Goal: Task Accomplishment & Management: Use online tool/utility

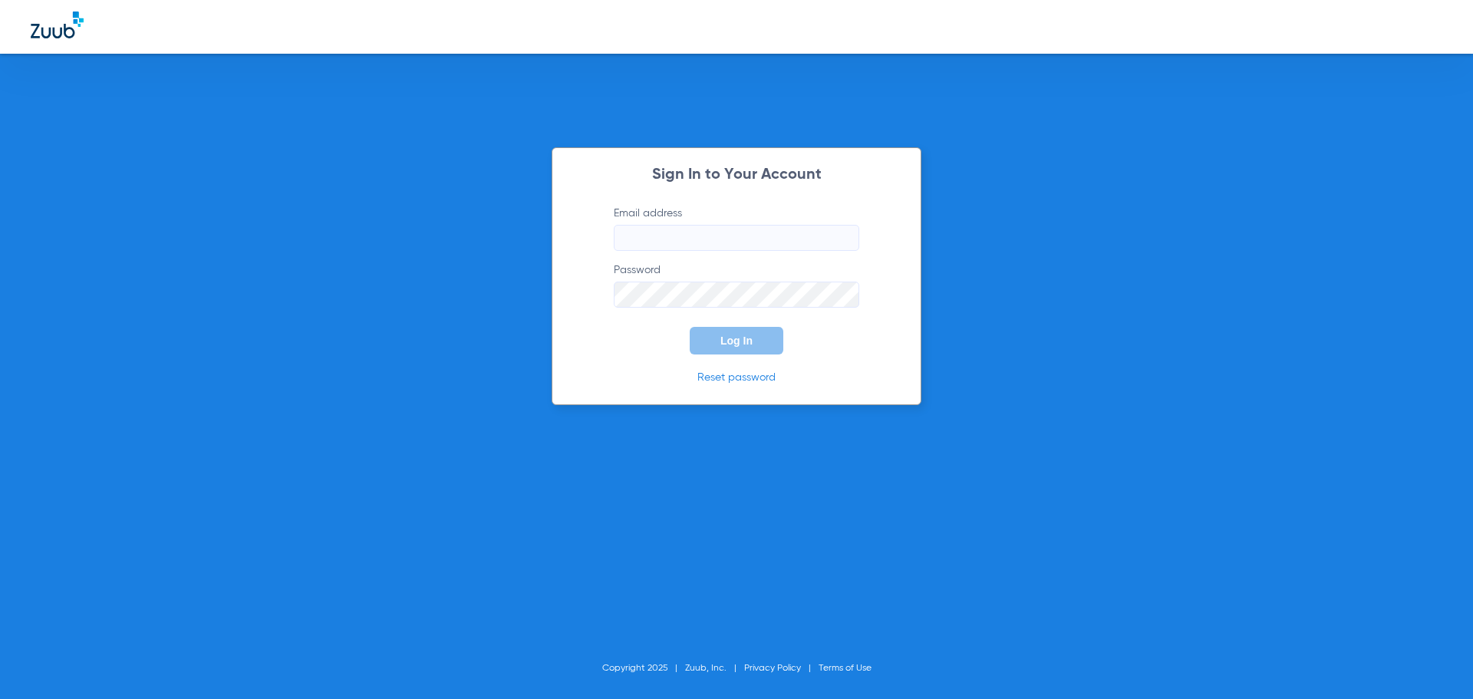
type input "[PERSON_NAME][EMAIL_ADDRESS][DOMAIN_NAME]"
click at [733, 344] on span "Log In" at bounding box center [736, 341] width 32 height 12
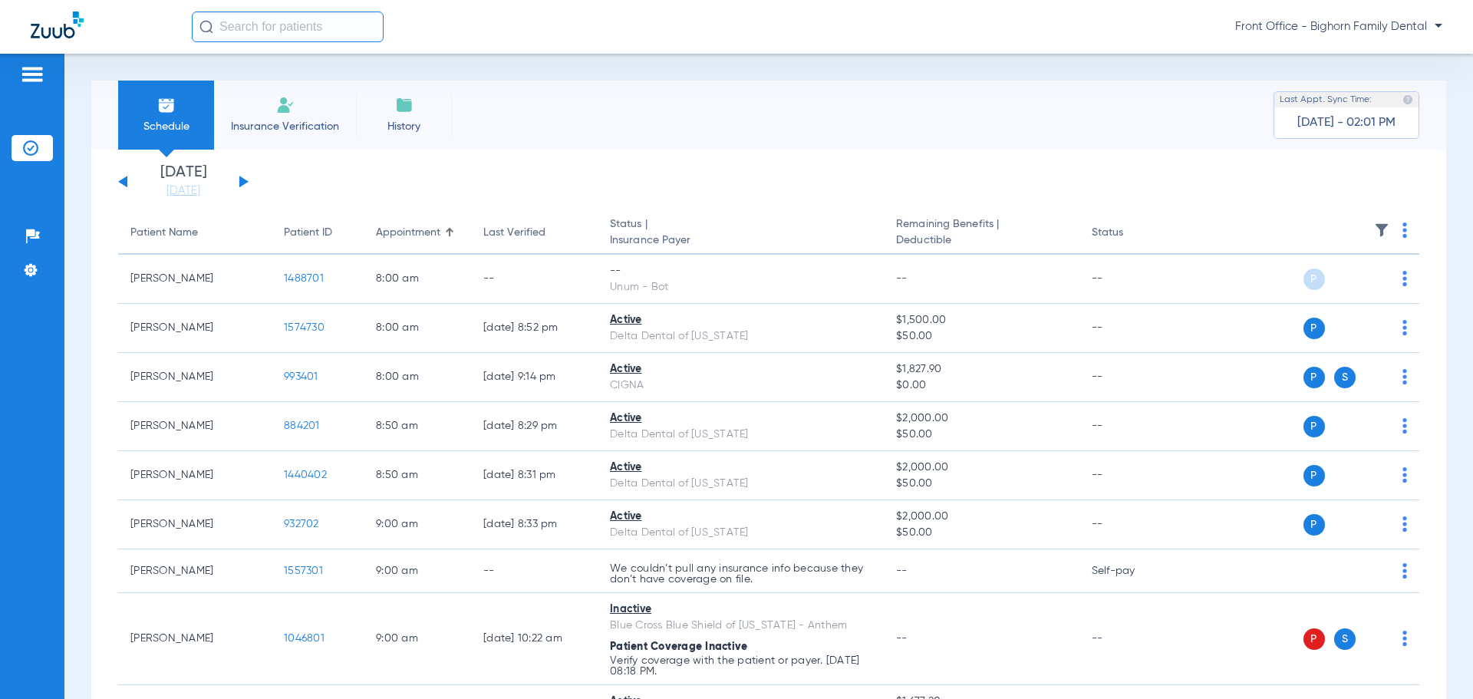
click at [239, 184] on div "[DATE] [DATE] [DATE] [DATE] [DATE] [DATE] [DATE] [DATE] [DATE] [DATE] [DATE] [D…" at bounding box center [183, 182] width 130 height 34
click at [239, 182] on div "[DATE] [DATE] [DATE] [DATE] [DATE] [DATE] [DATE] [DATE] [DATE] [DATE] [DATE] [D…" at bounding box center [183, 182] width 130 height 34
click at [248, 182] on button at bounding box center [243, 182] width 9 height 12
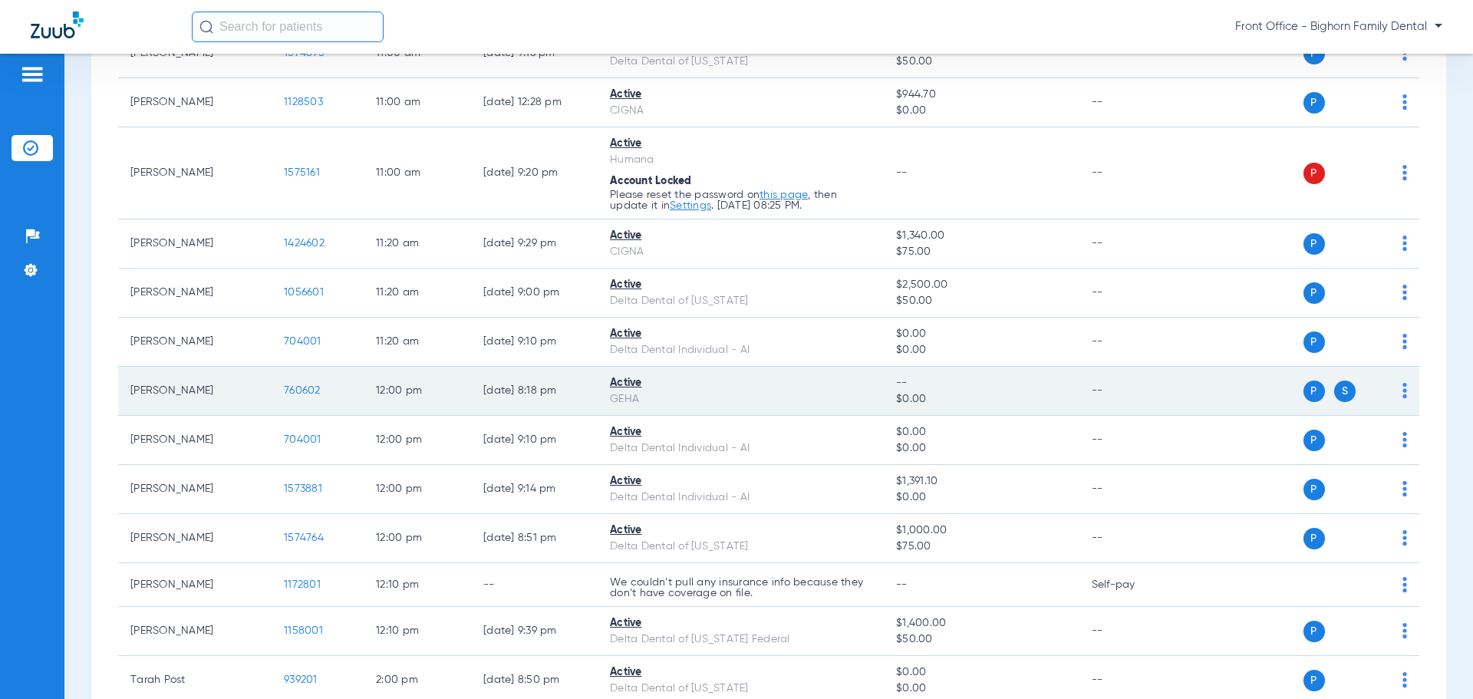
scroll to position [1458, 0]
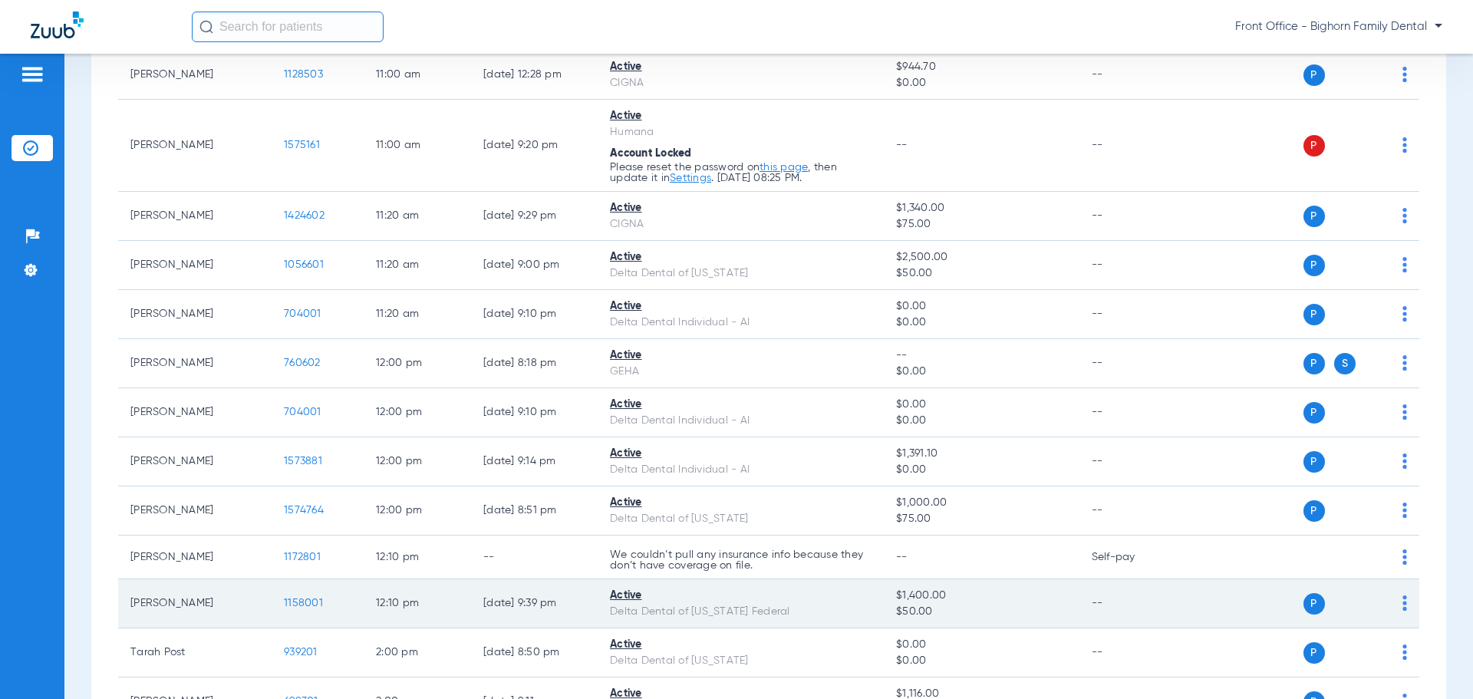
click at [304, 607] on span "1158001" at bounding box center [303, 603] width 39 height 11
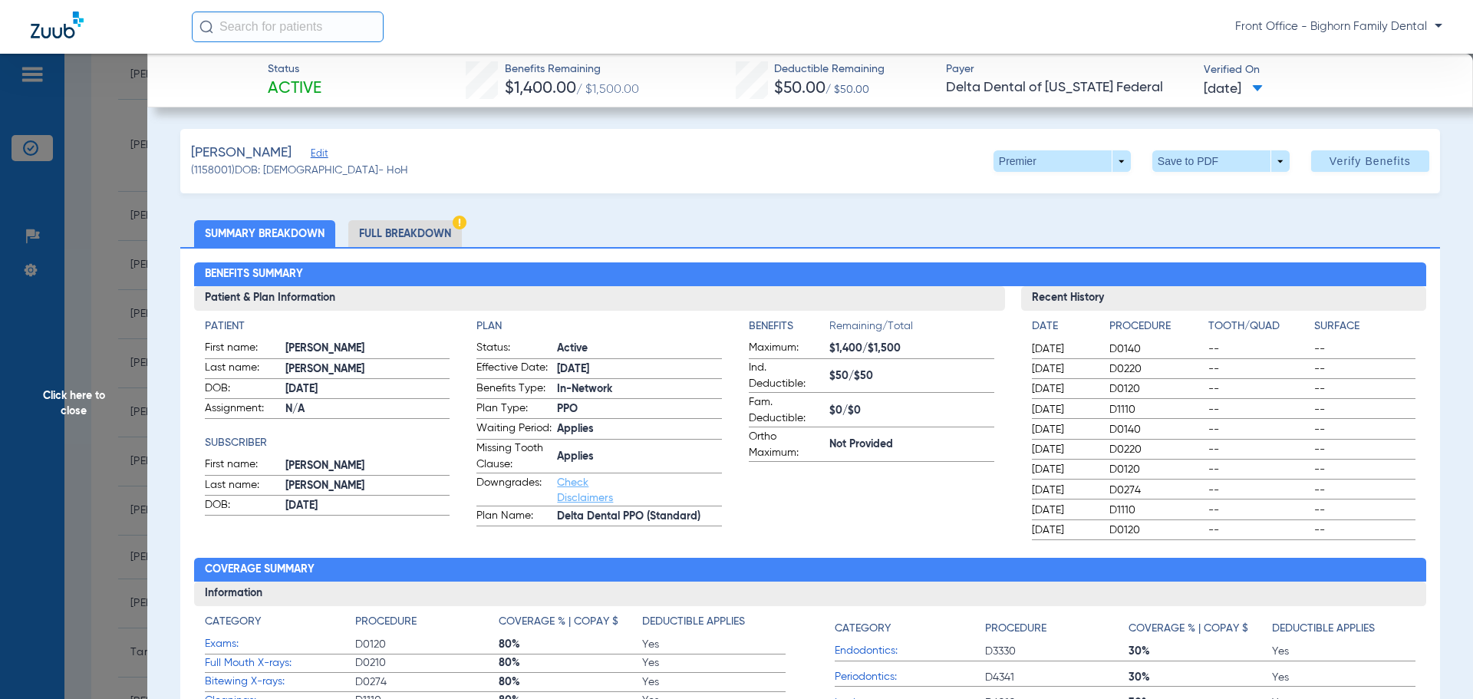
click at [388, 230] on li "Full Breakdown" at bounding box center [405, 233] width 114 height 27
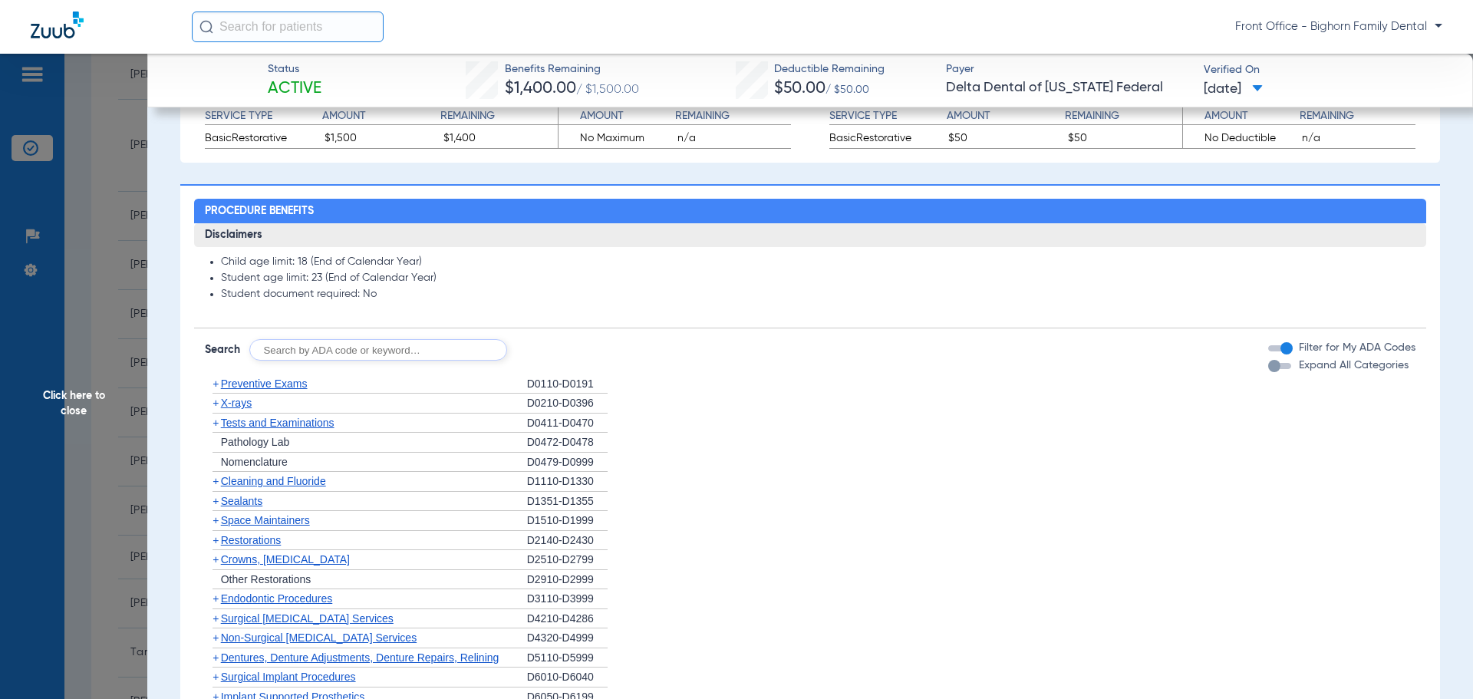
scroll to position [997, 0]
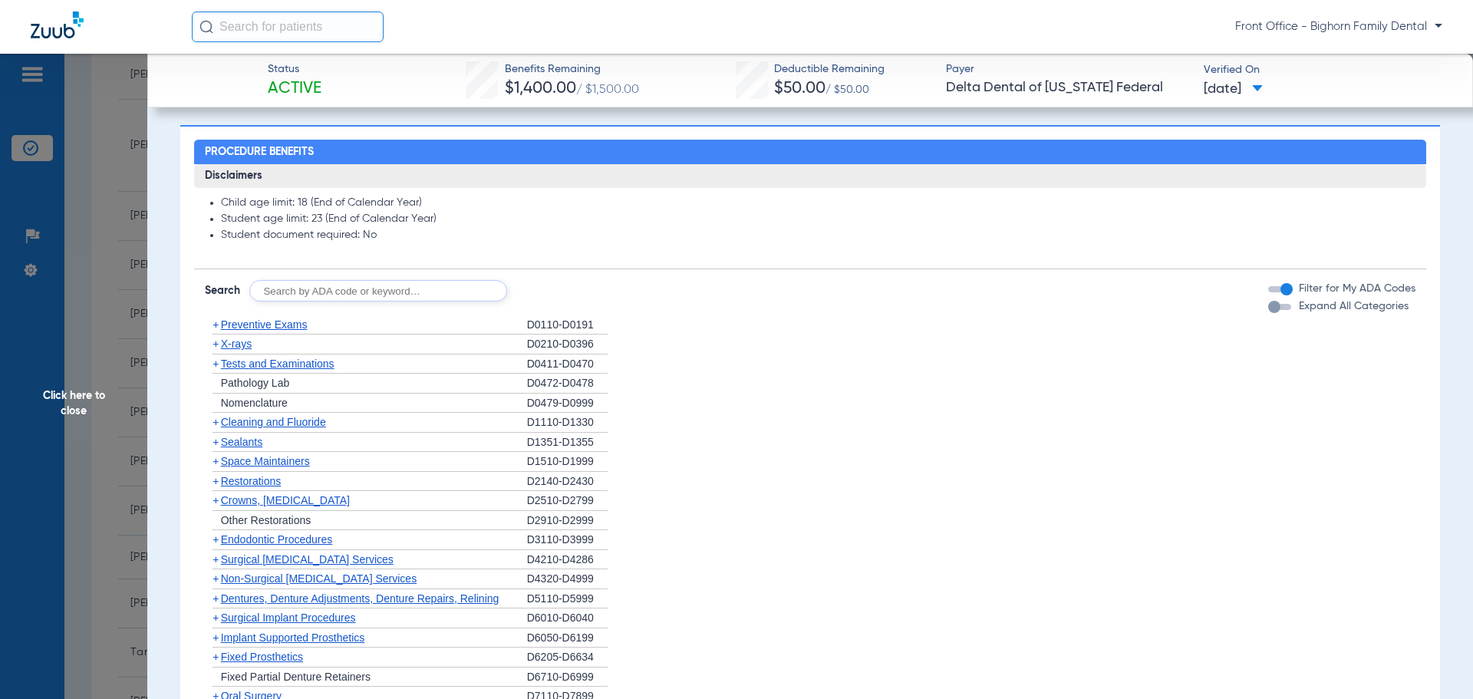
click at [1307, 311] on span "Expand All Categories" at bounding box center [1354, 306] width 110 height 11
click at [1296, 310] on button "Expand All Categories" at bounding box center [1282, 307] width 28 height 6
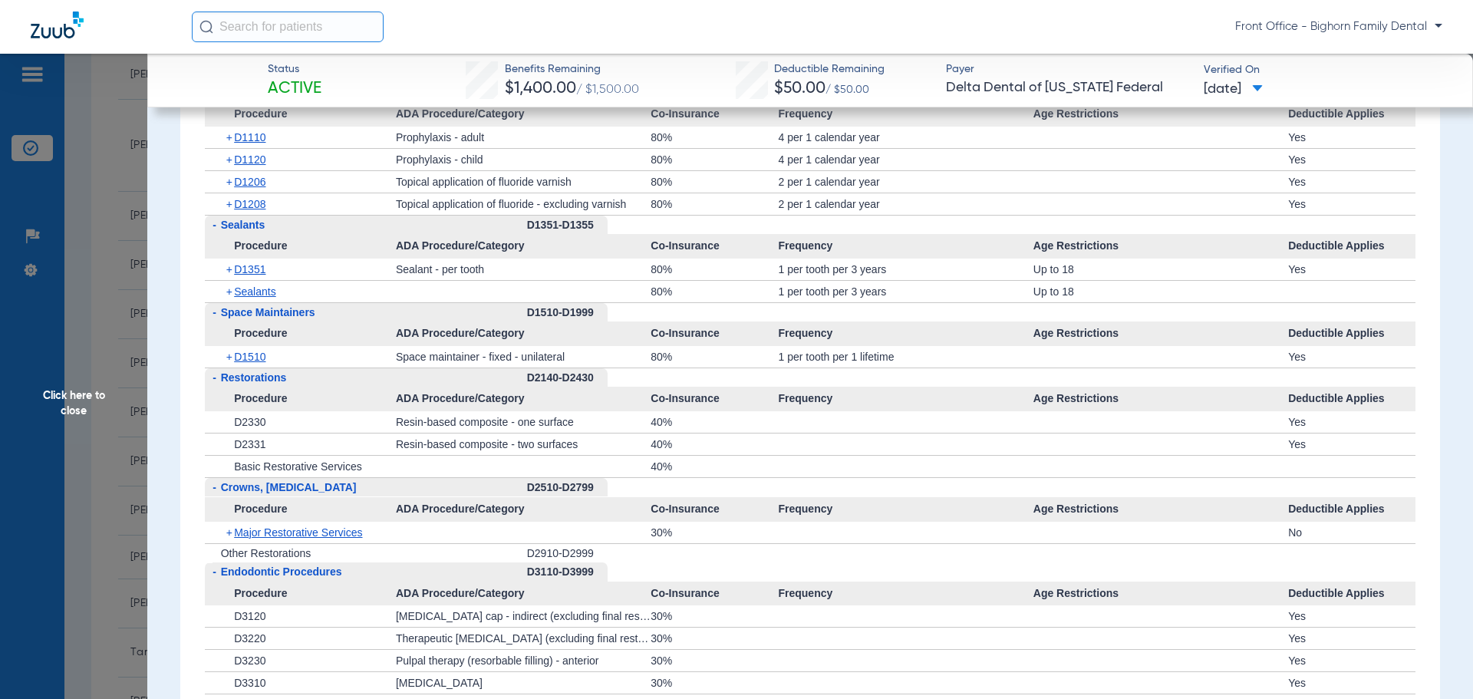
scroll to position [1995, 0]
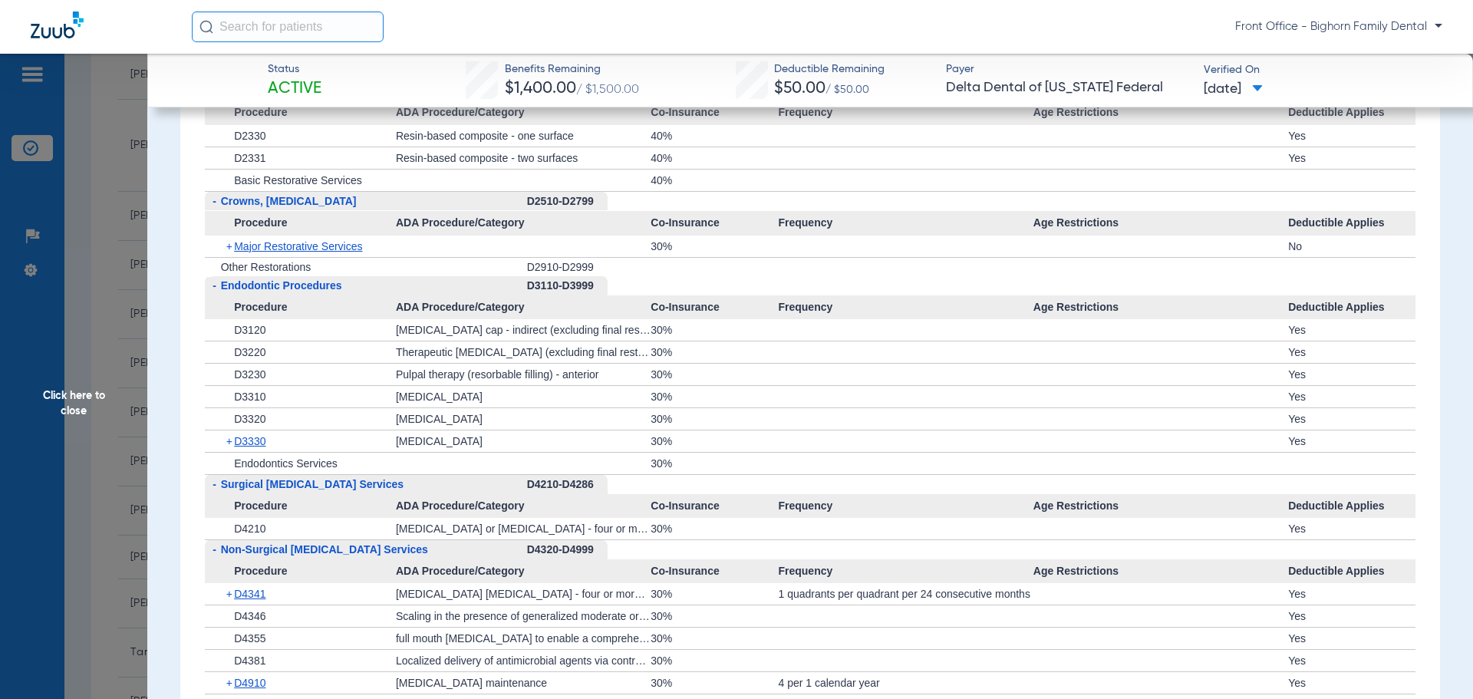
click at [329, 207] on span "Crowns, Inlays and Onlays" at bounding box center [289, 201] width 136 height 12
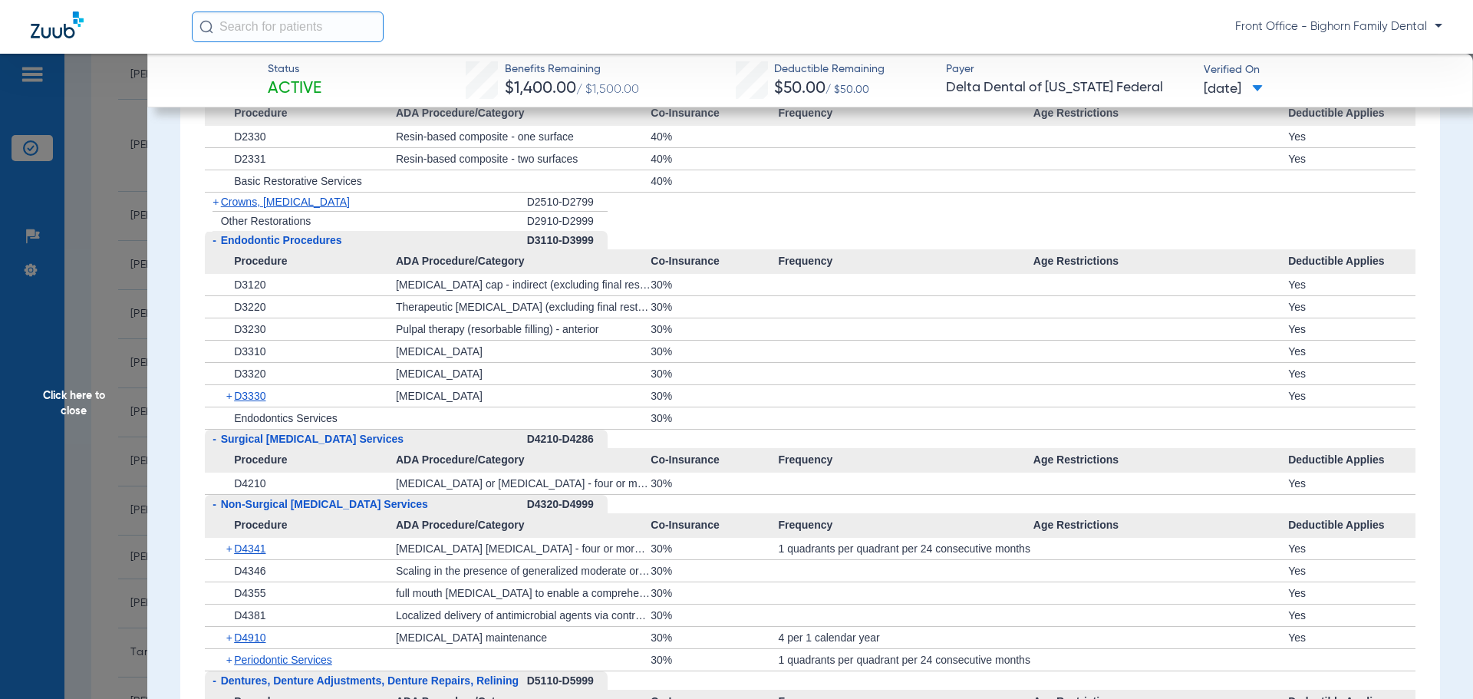
click at [298, 208] on span "Crowns, Inlays and Onlays" at bounding box center [285, 202] width 129 height 12
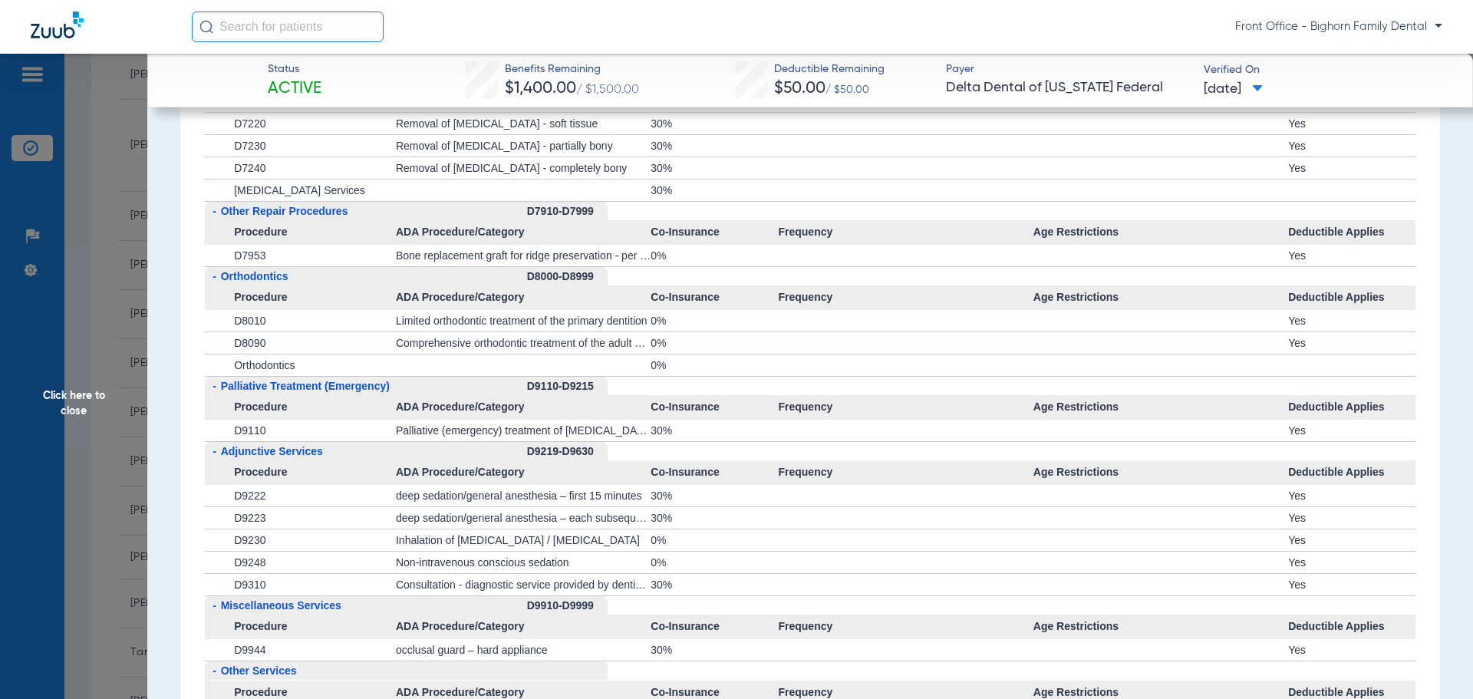
scroll to position [3299, 0]
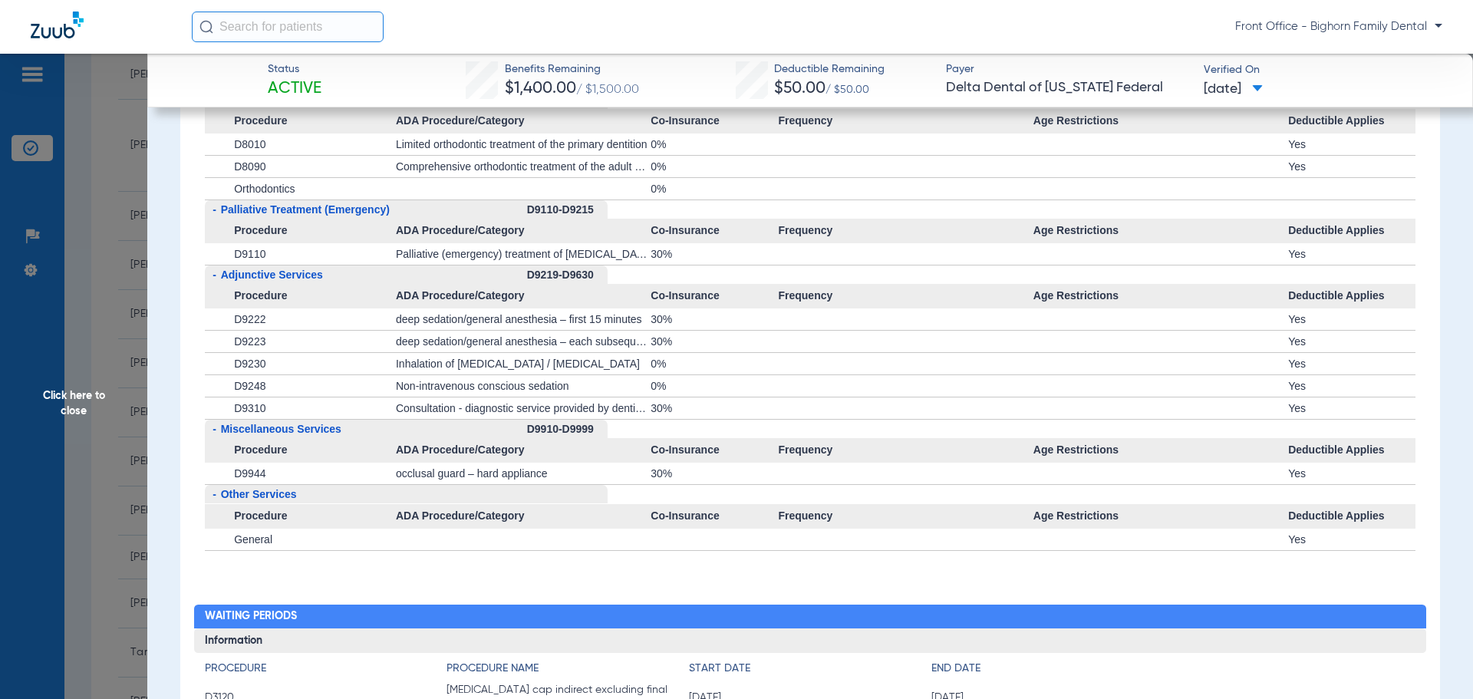
click at [58, 427] on span "Click here to close" at bounding box center [73, 403] width 147 height 699
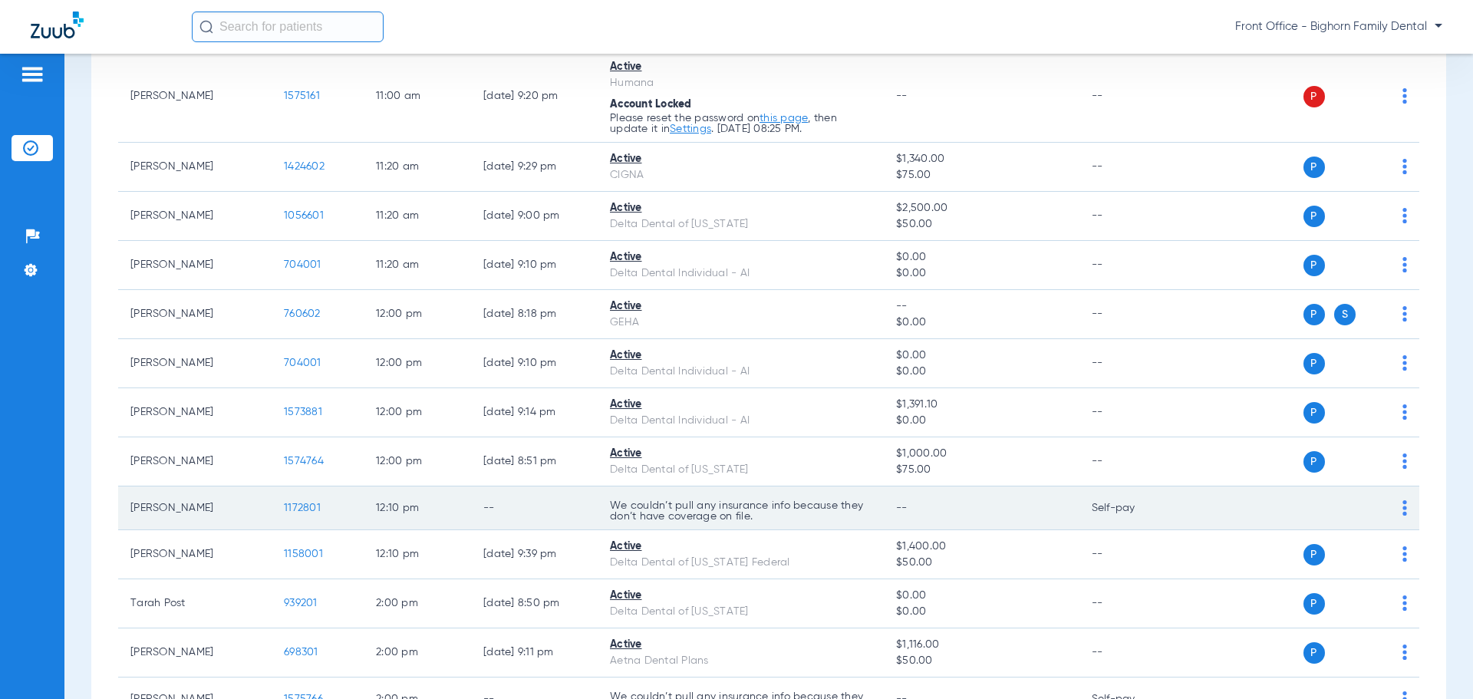
scroll to position [1534, 0]
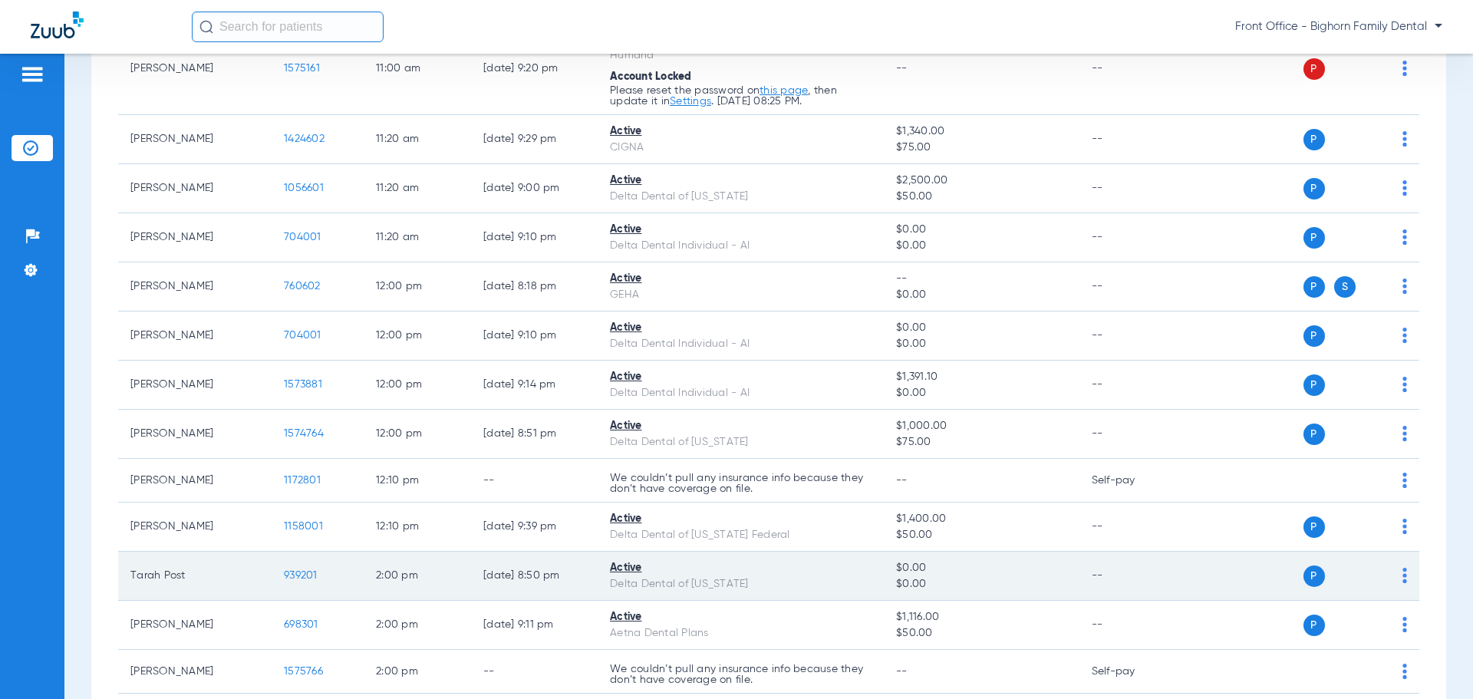
click at [310, 572] on span "939201" at bounding box center [301, 575] width 34 height 11
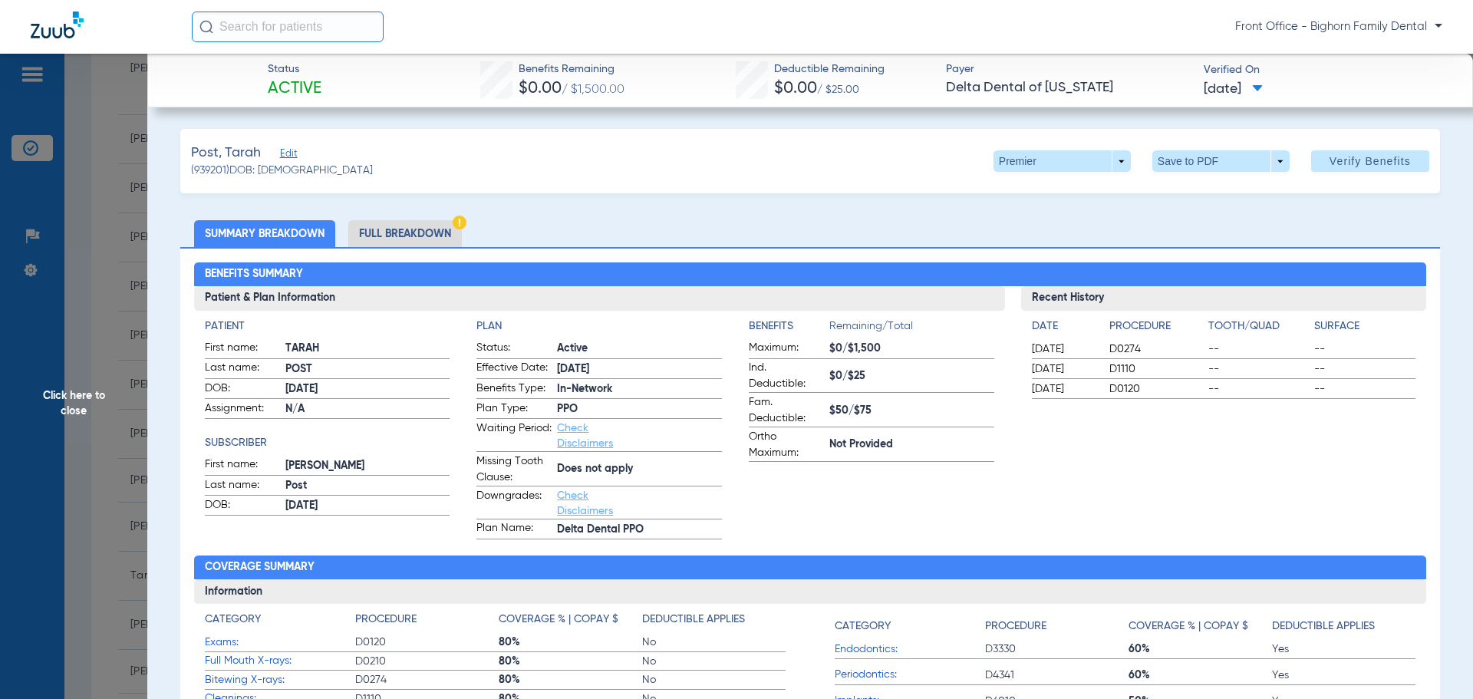
click at [378, 237] on li "Full Breakdown" at bounding box center [405, 233] width 114 height 27
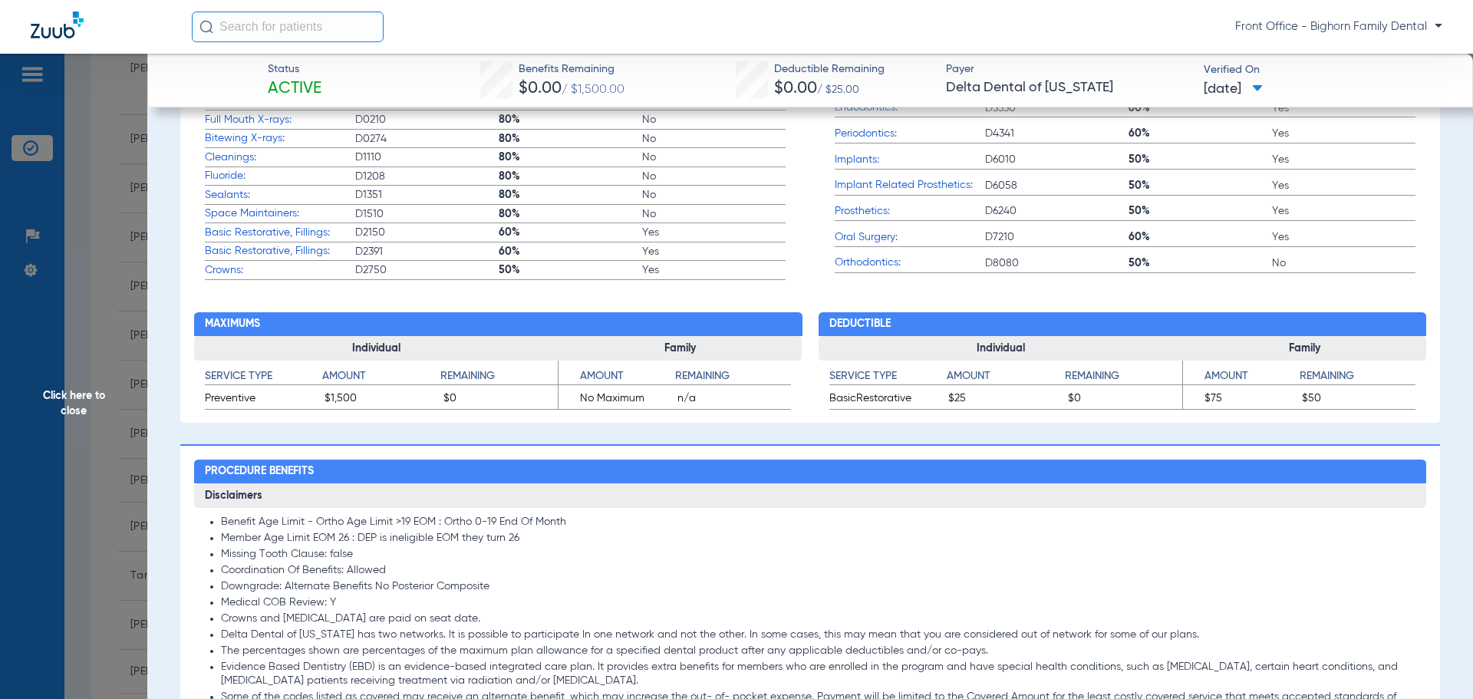
scroll to position [1304, 0]
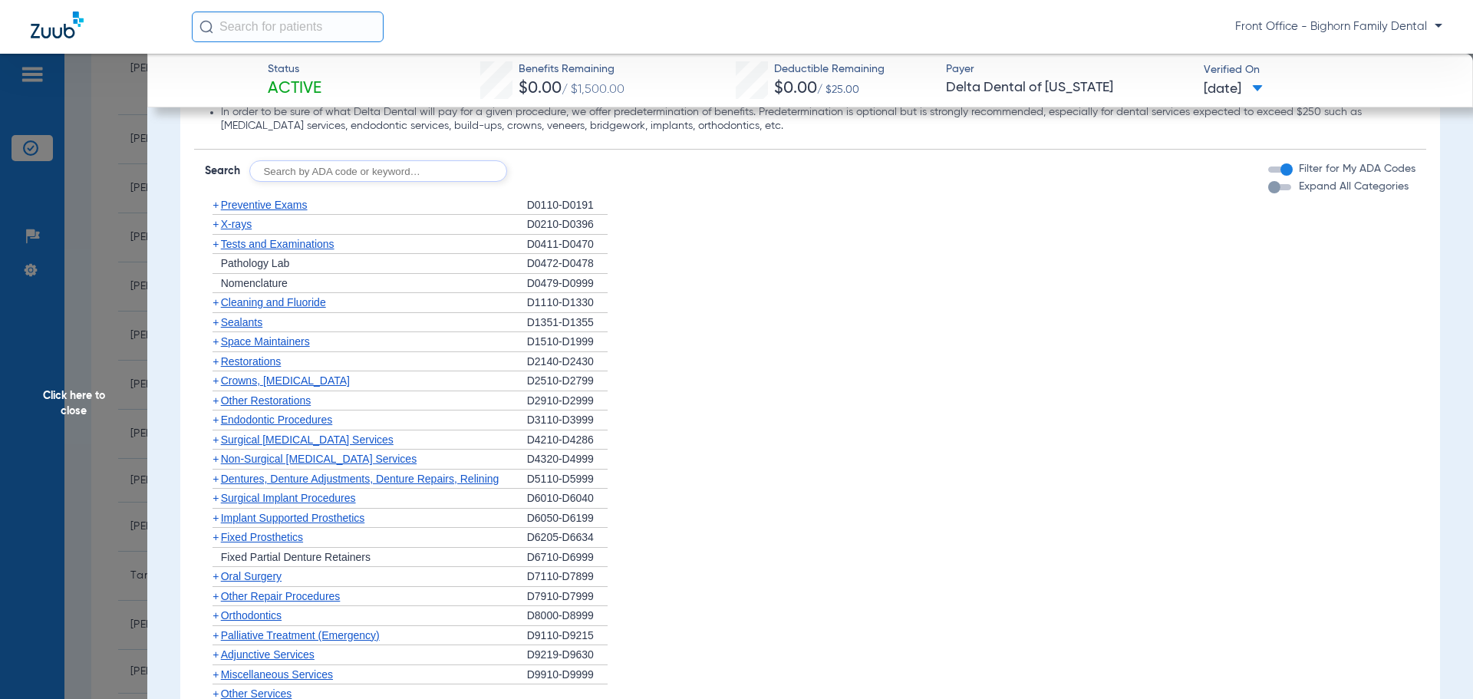
click at [1329, 192] on span "Expand All Categories" at bounding box center [1354, 186] width 110 height 11
click at [1296, 190] on button "Expand All Categories" at bounding box center [1282, 187] width 28 height 6
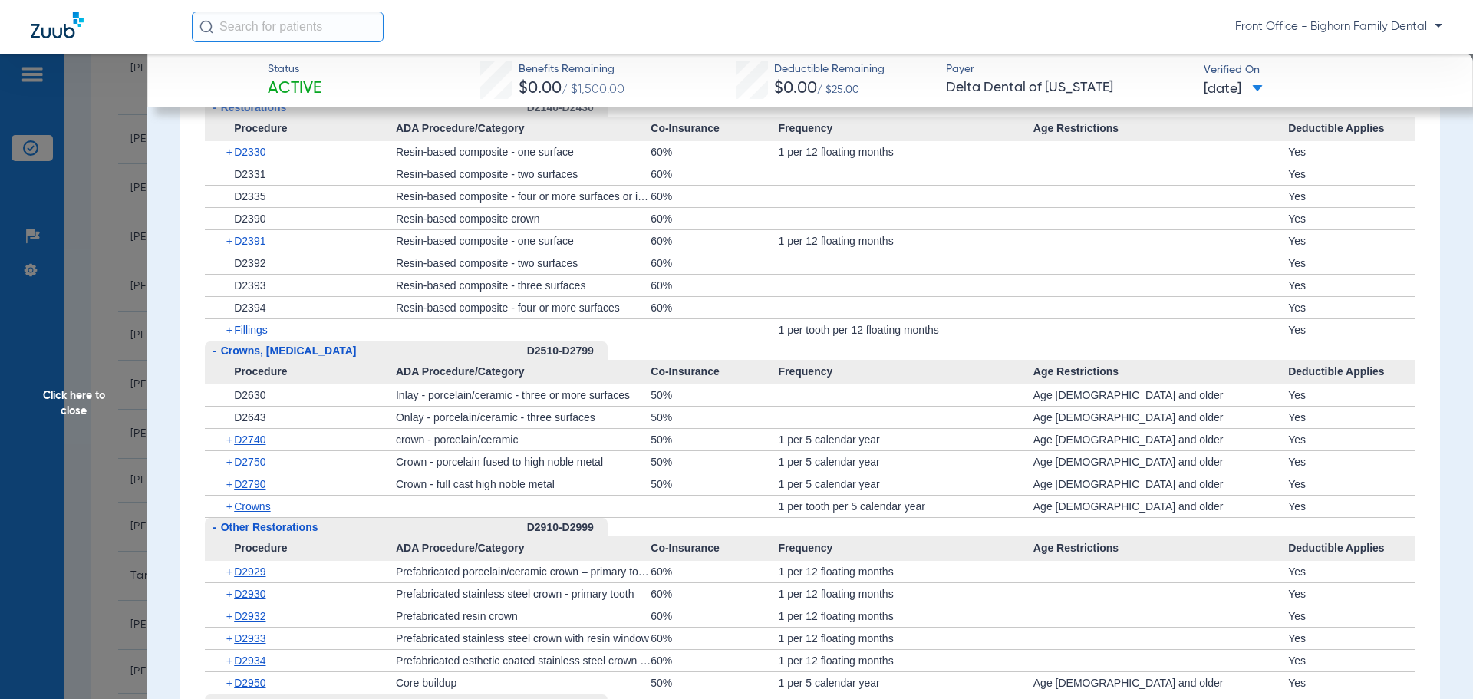
scroll to position [2140, 0]
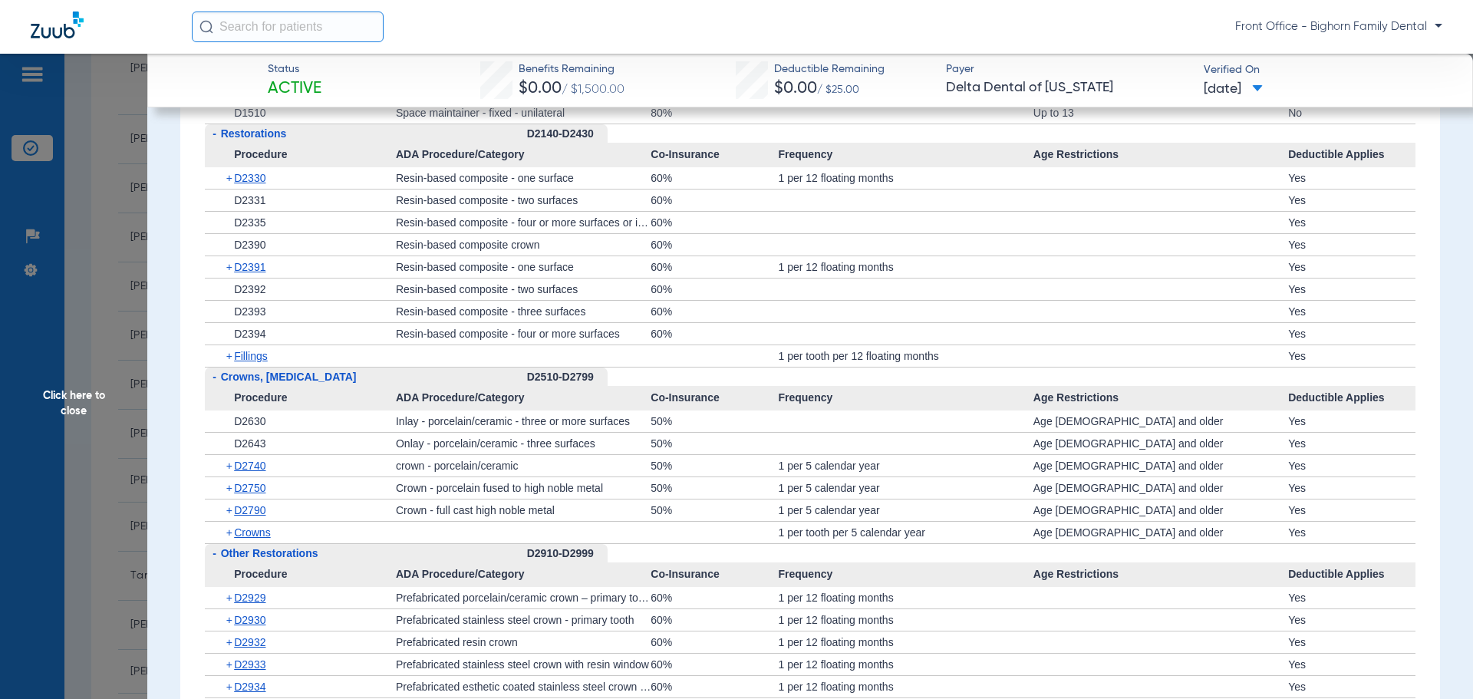
click at [80, 417] on span "Click here to close" at bounding box center [73, 403] width 147 height 699
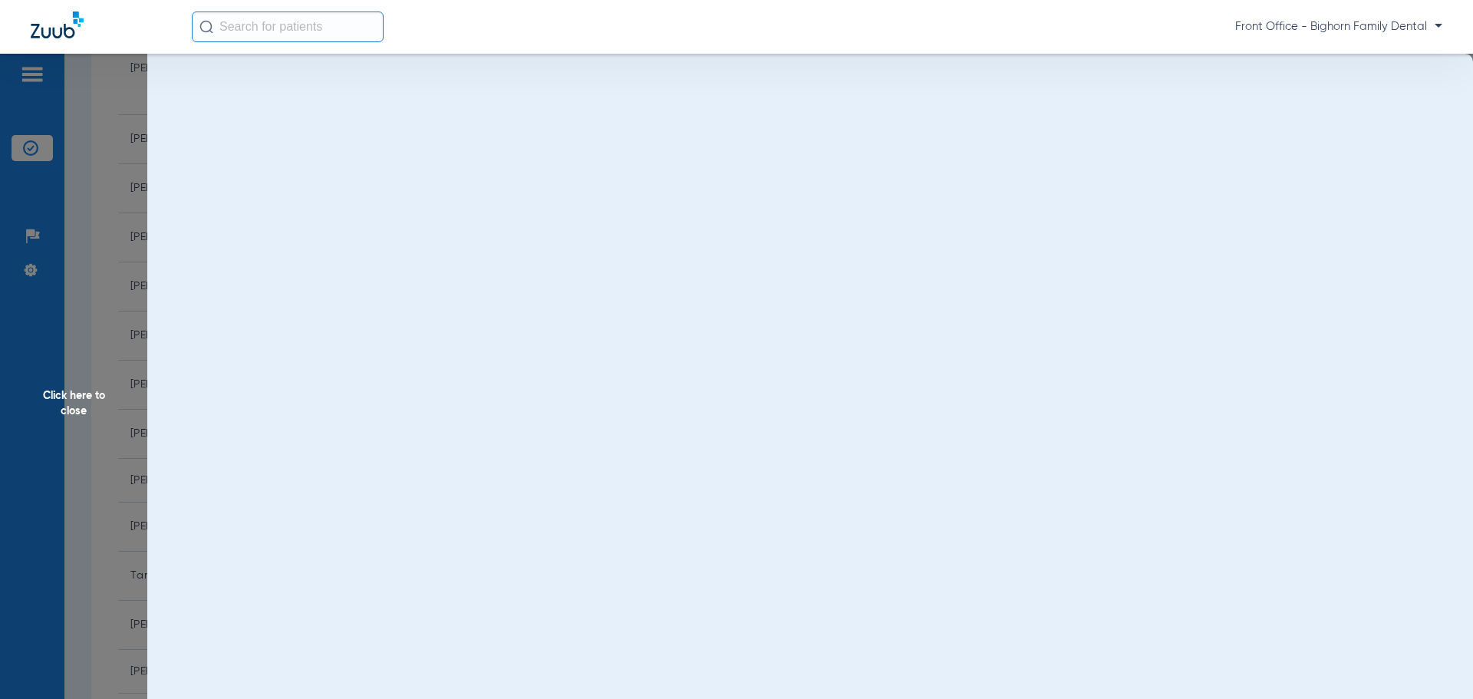
scroll to position [0, 0]
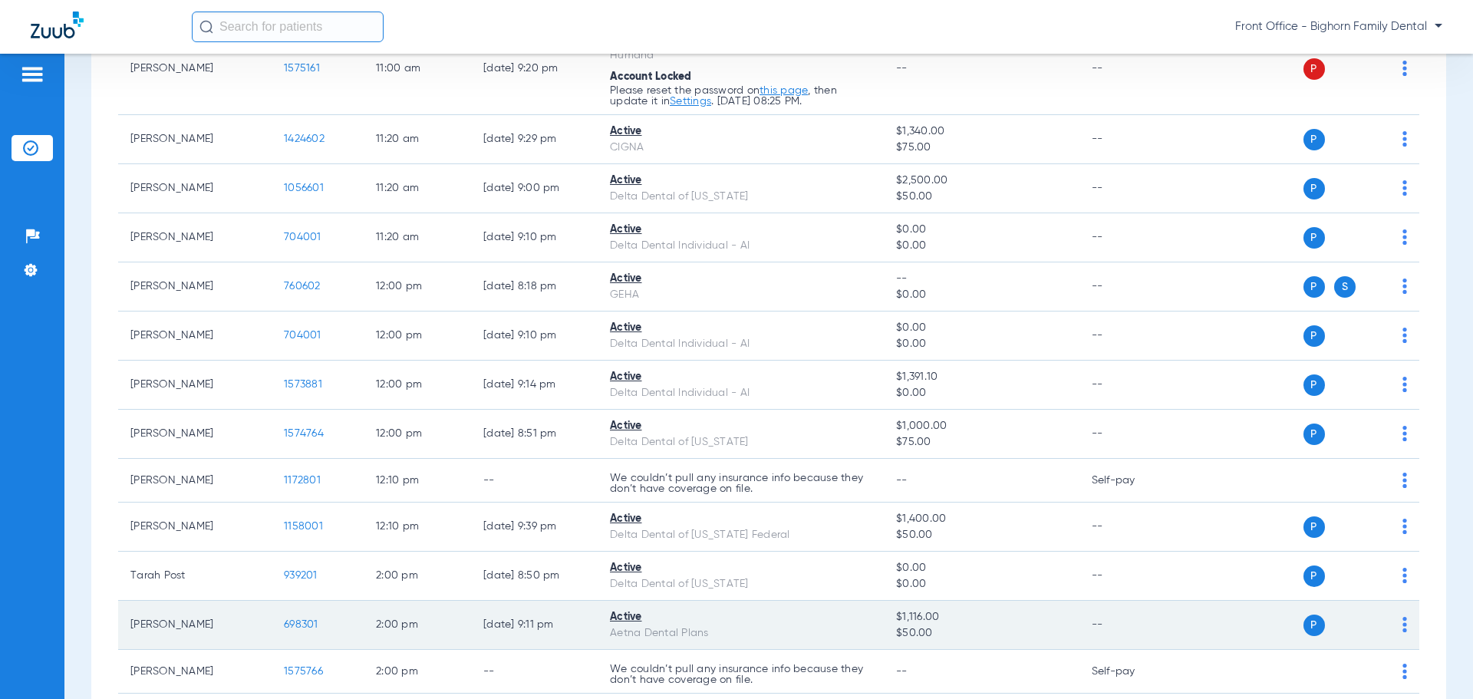
click at [307, 621] on span "698301" at bounding box center [301, 624] width 35 height 11
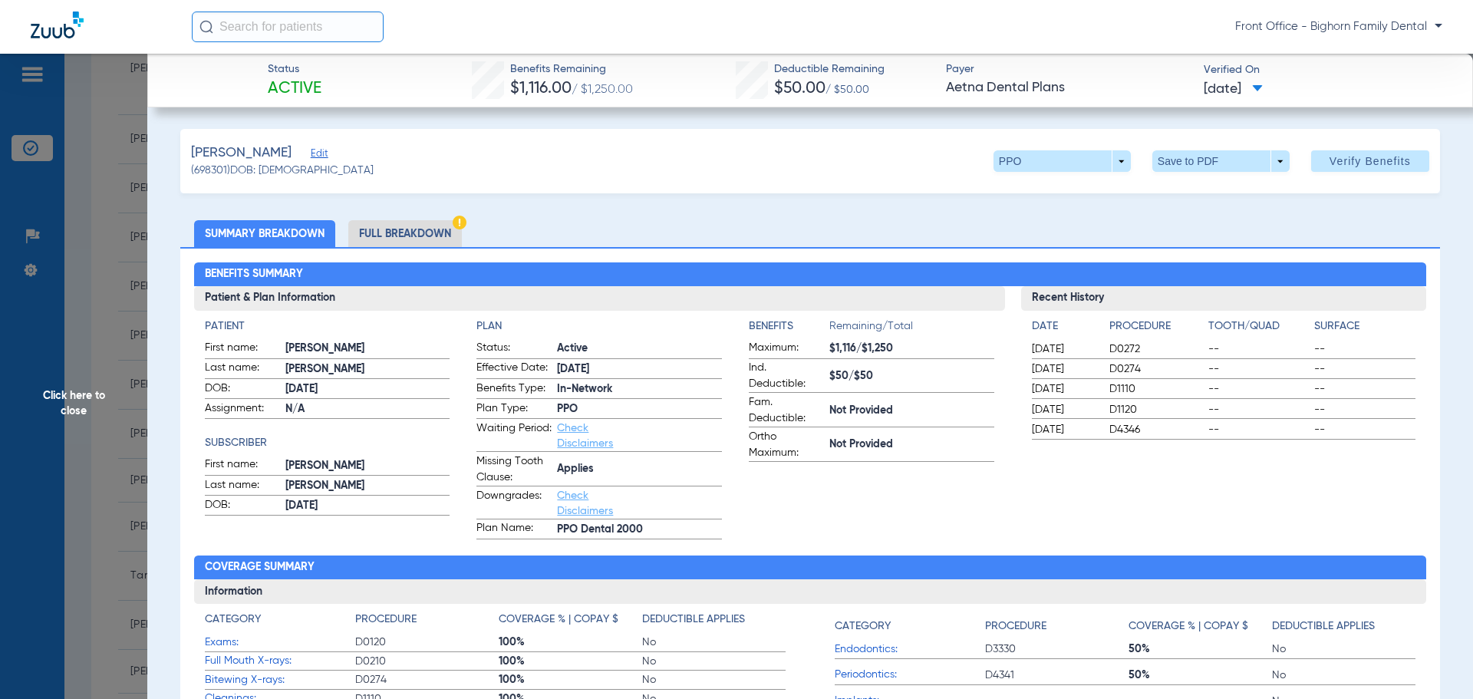
click at [420, 236] on li "Full Breakdown" at bounding box center [405, 233] width 114 height 27
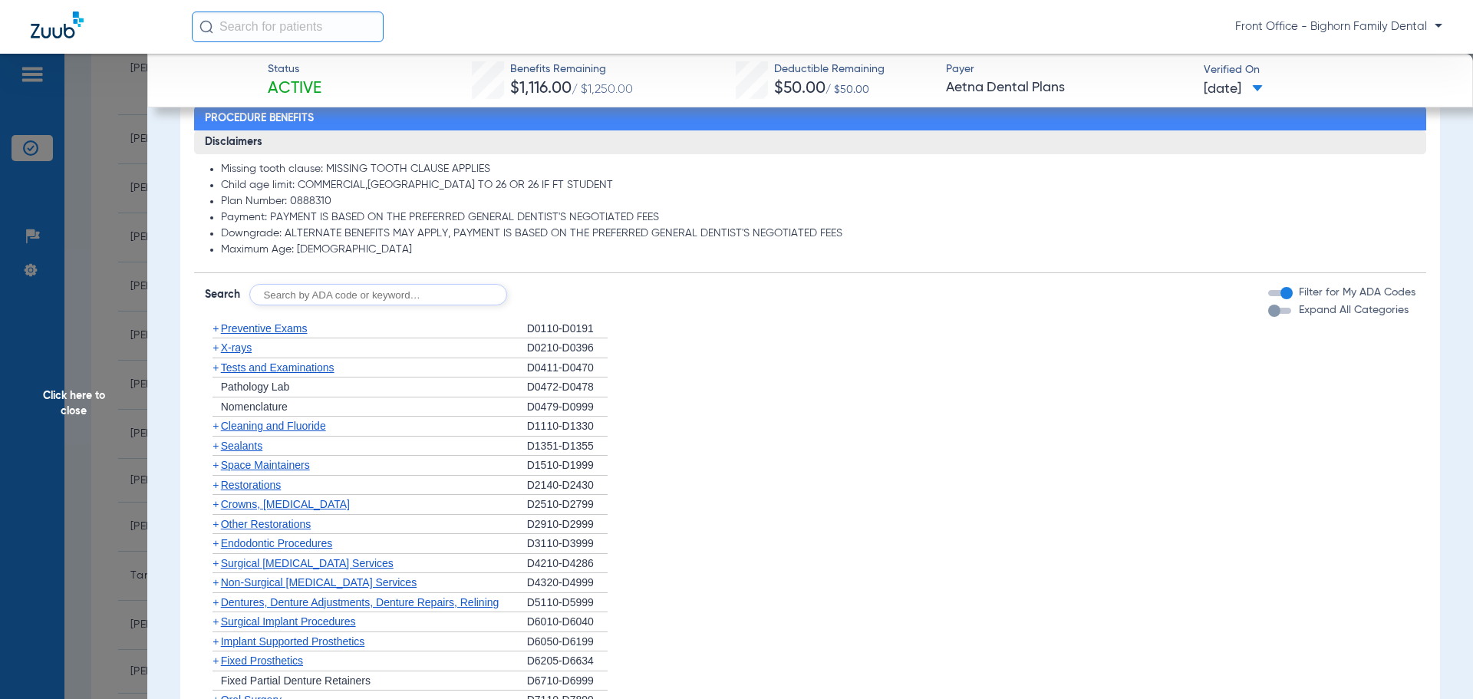
scroll to position [1074, 0]
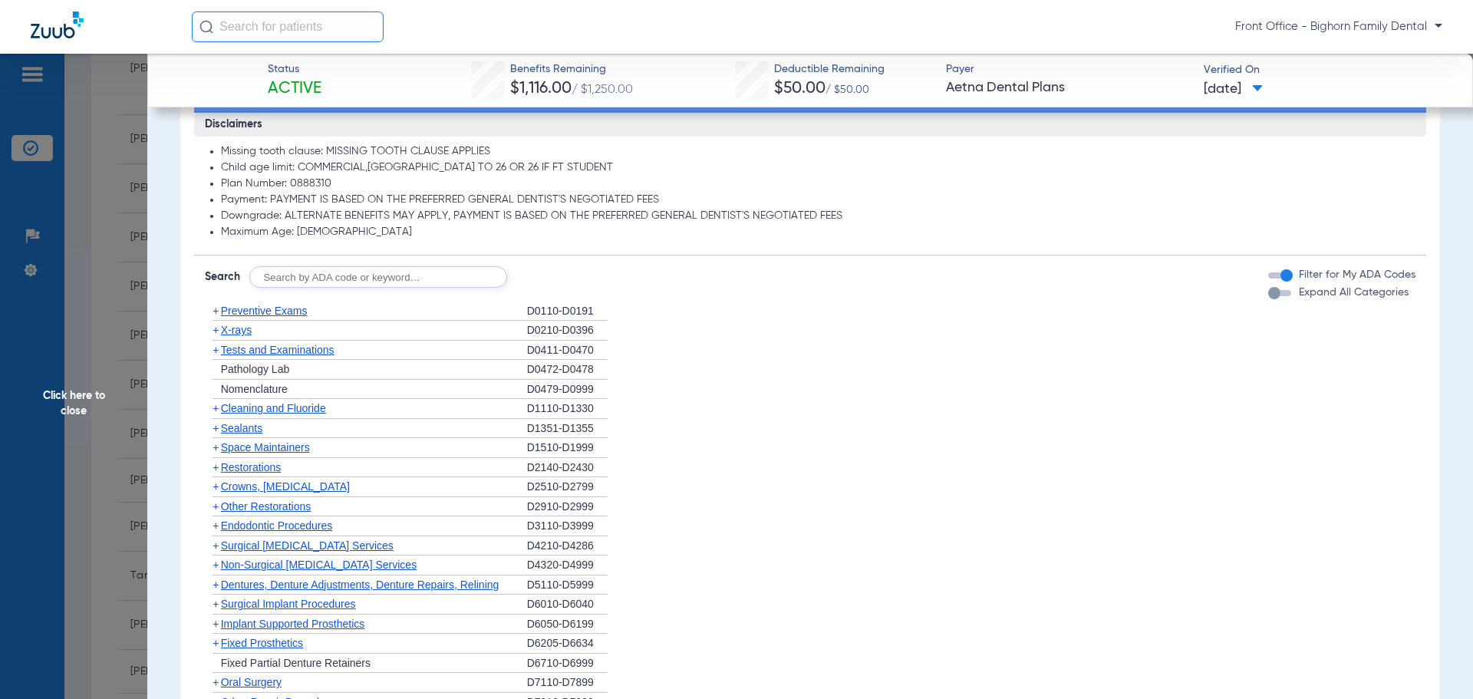
click at [1301, 298] on span "Expand All Categories" at bounding box center [1354, 292] width 110 height 11
click at [1296, 296] on button "Expand All Categories" at bounding box center [1282, 293] width 28 height 6
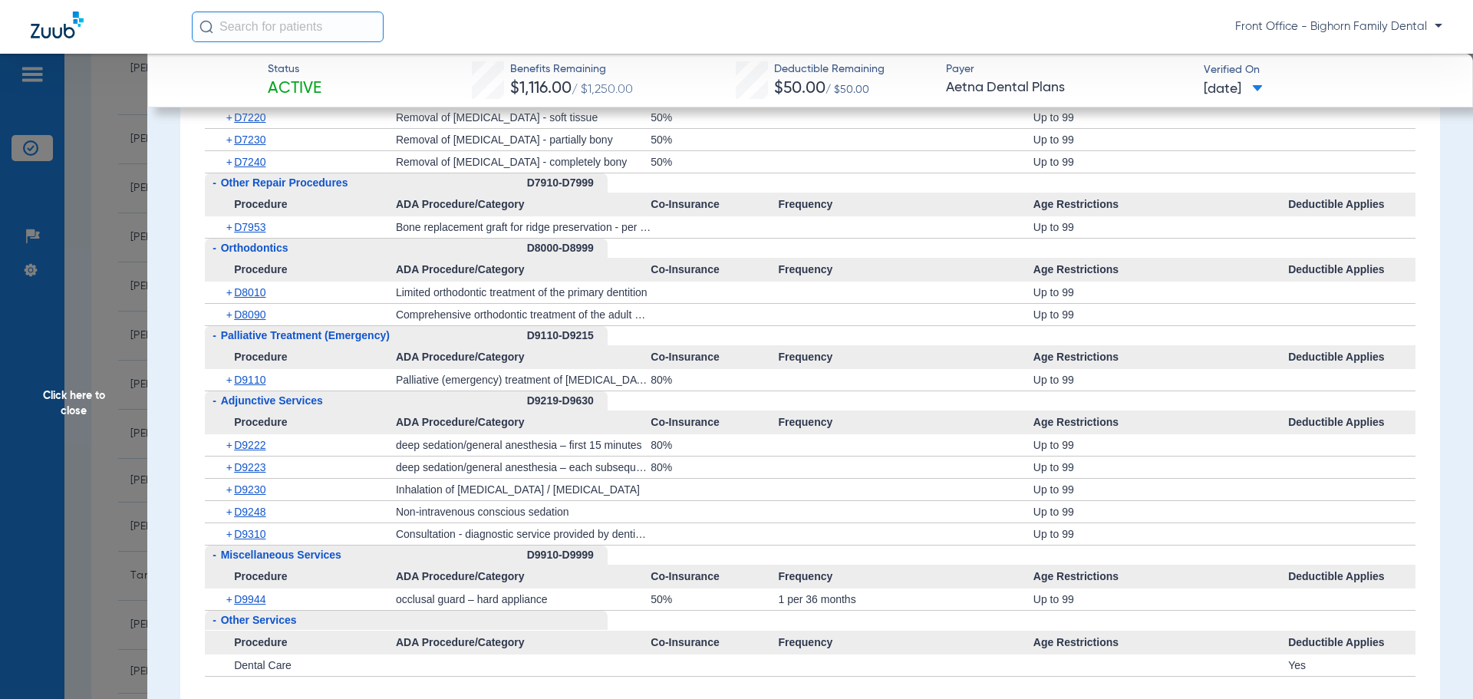
scroll to position [3529, 0]
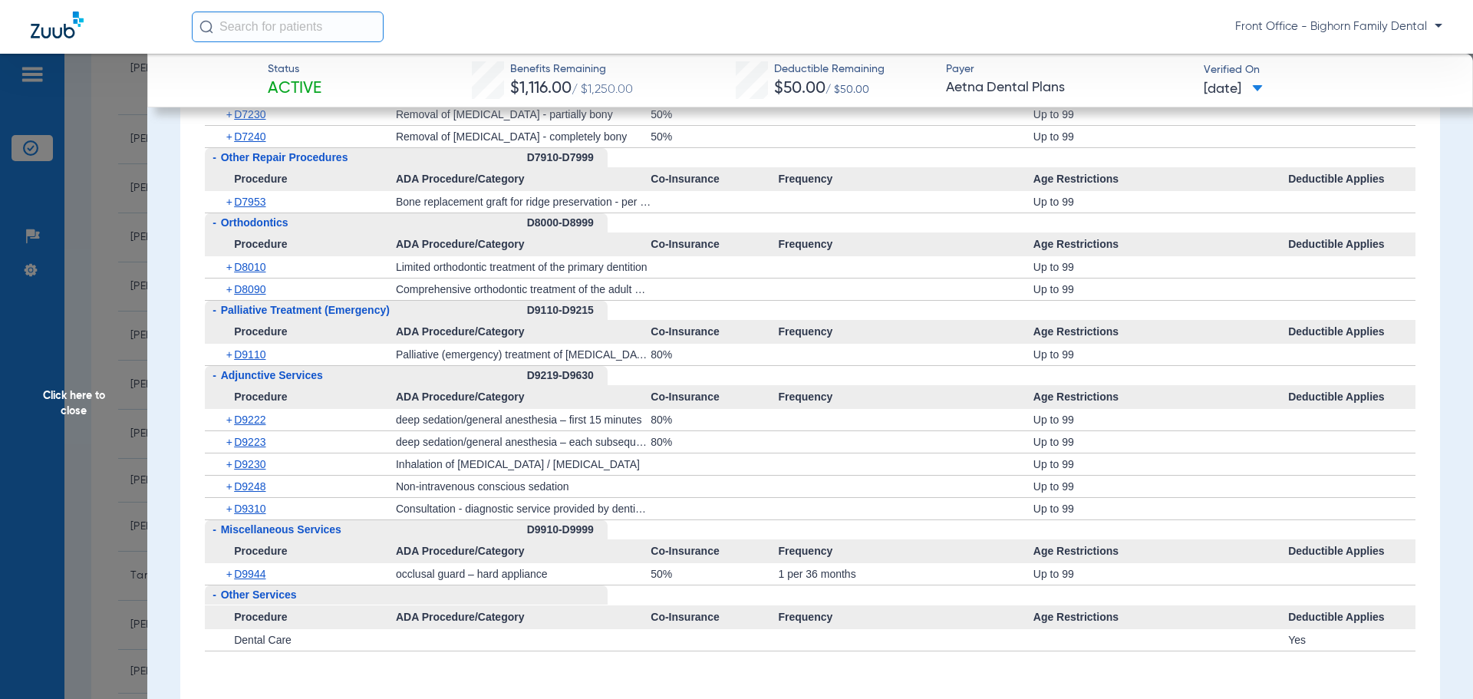
click at [78, 398] on span "Click here to close" at bounding box center [73, 403] width 147 height 699
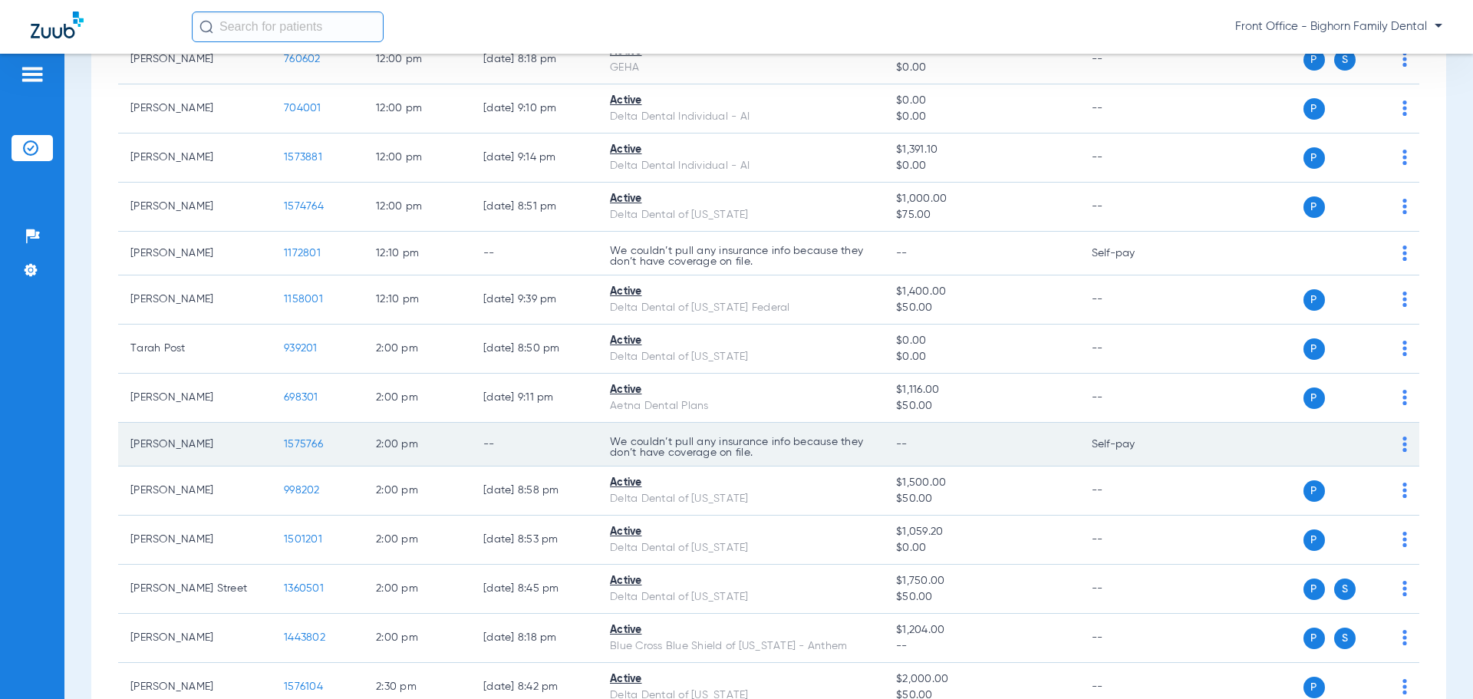
scroll to position [1765, 0]
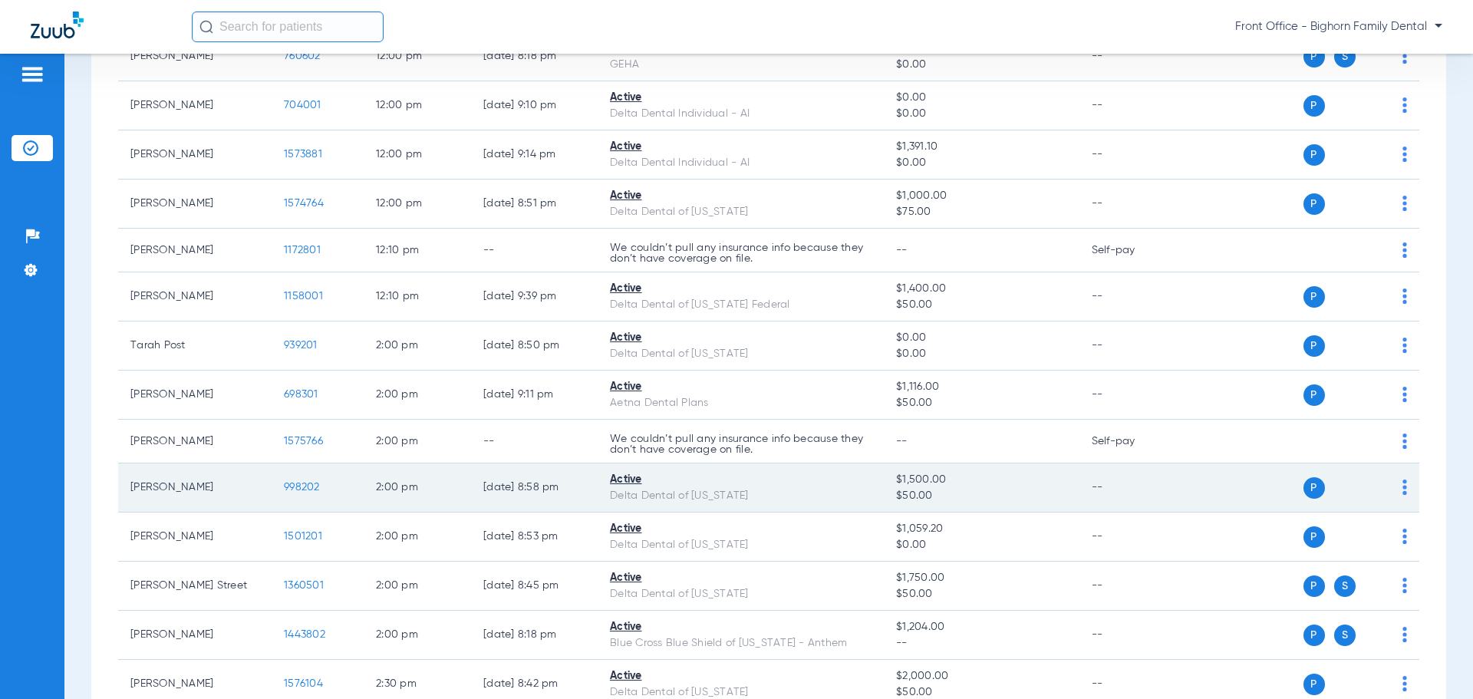
click at [307, 490] on span "998202" at bounding box center [302, 487] width 36 height 11
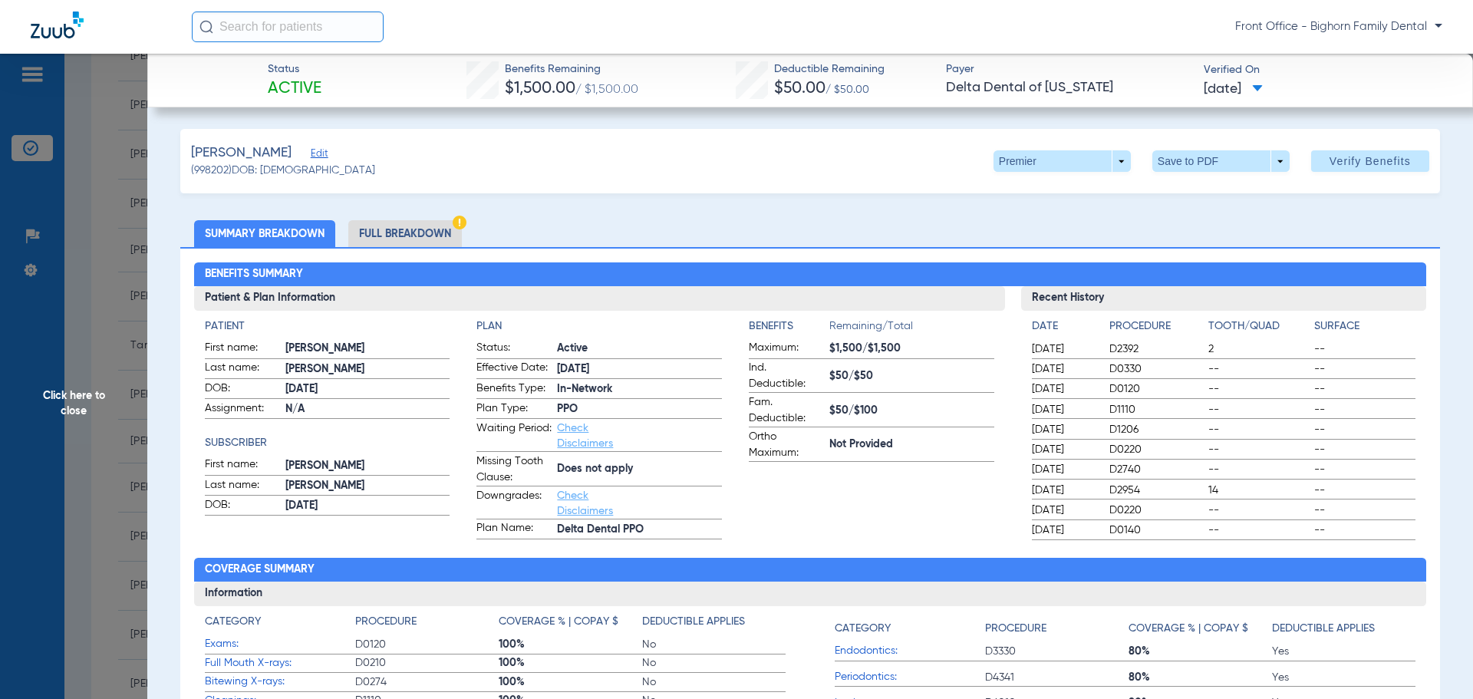
click at [386, 227] on li "Full Breakdown" at bounding box center [405, 233] width 114 height 27
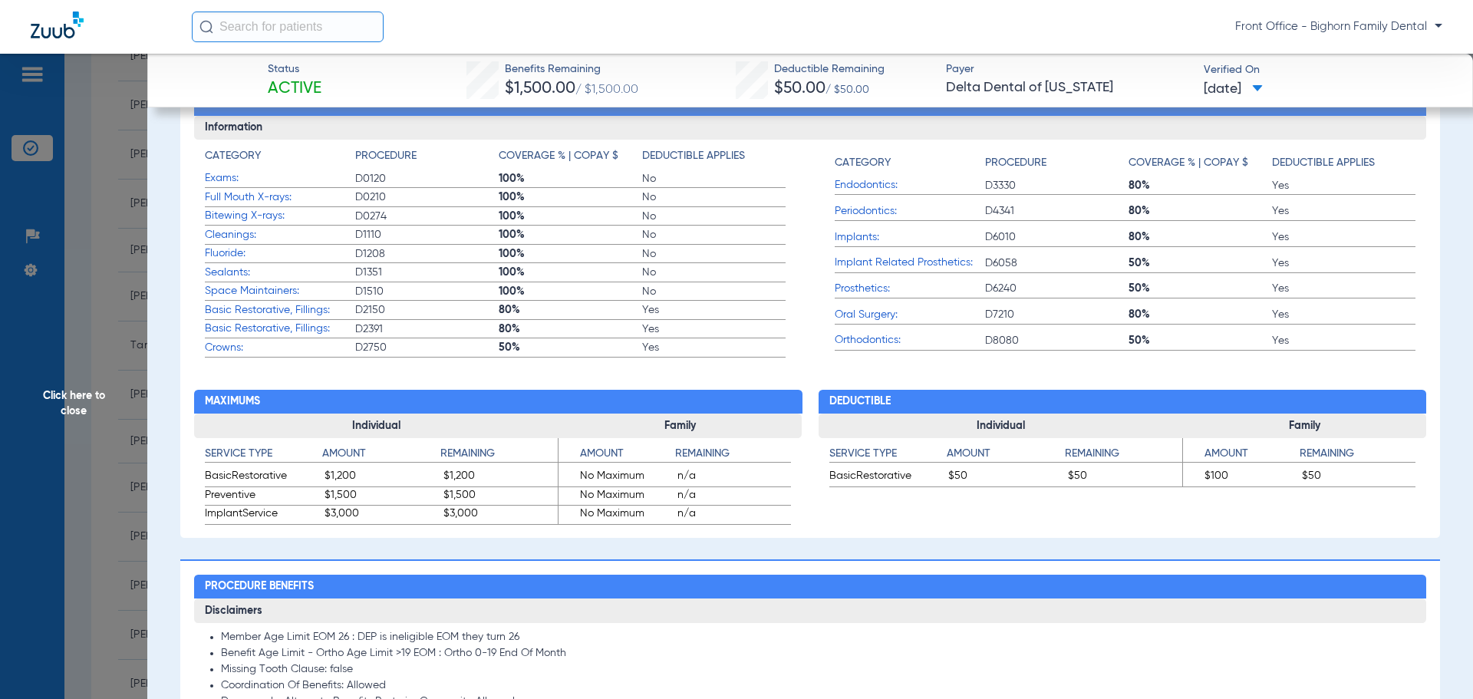
scroll to position [614, 0]
click at [101, 436] on span "Click here to close" at bounding box center [73, 403] width 147 height 699
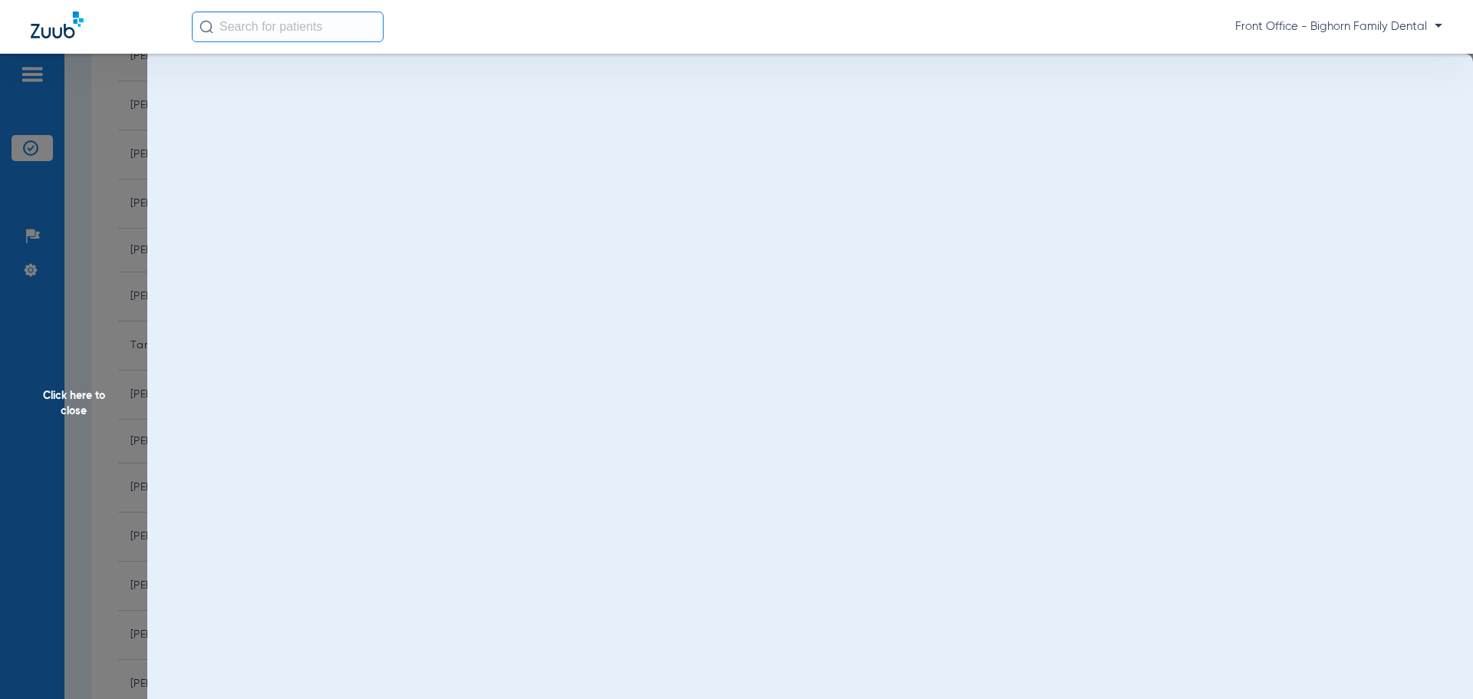
scroll to position [0, 0]
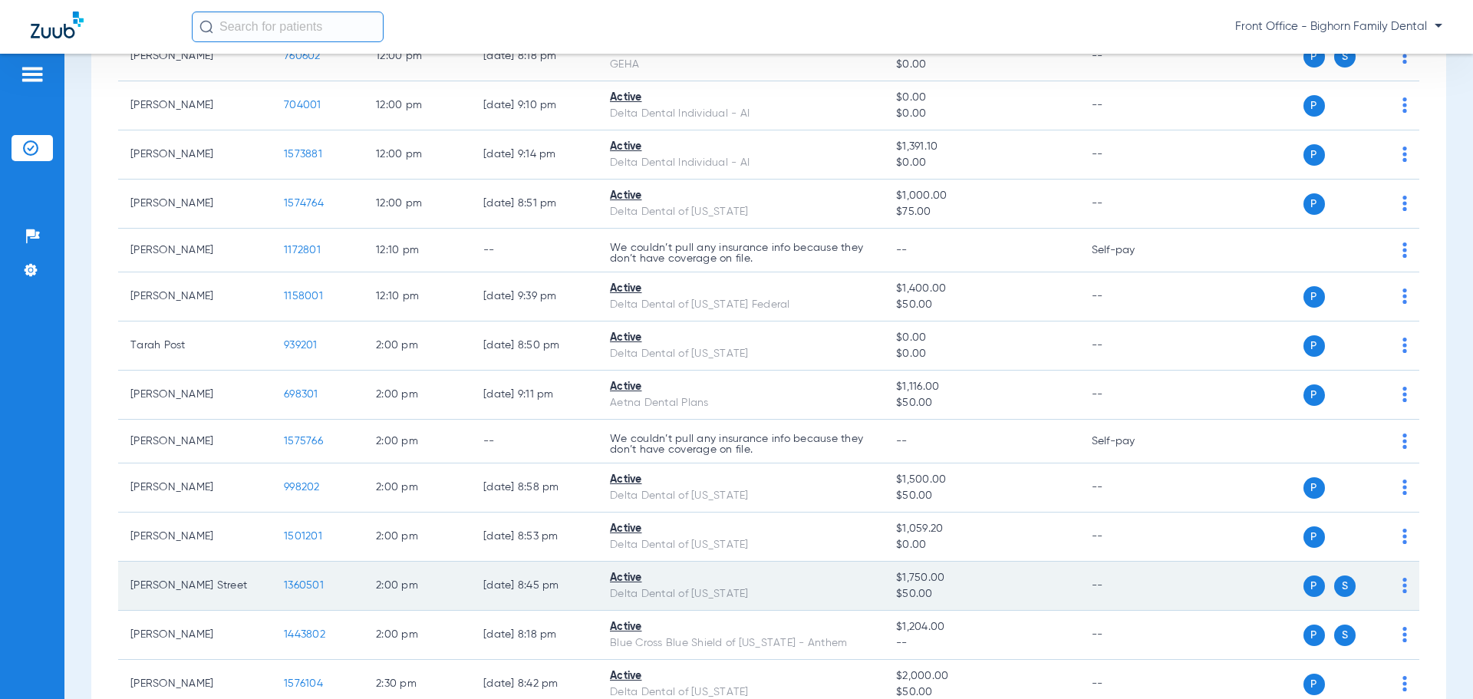
click at [300, 582] on span "1360501" at bounding box center [304, 585] width 40 height 11
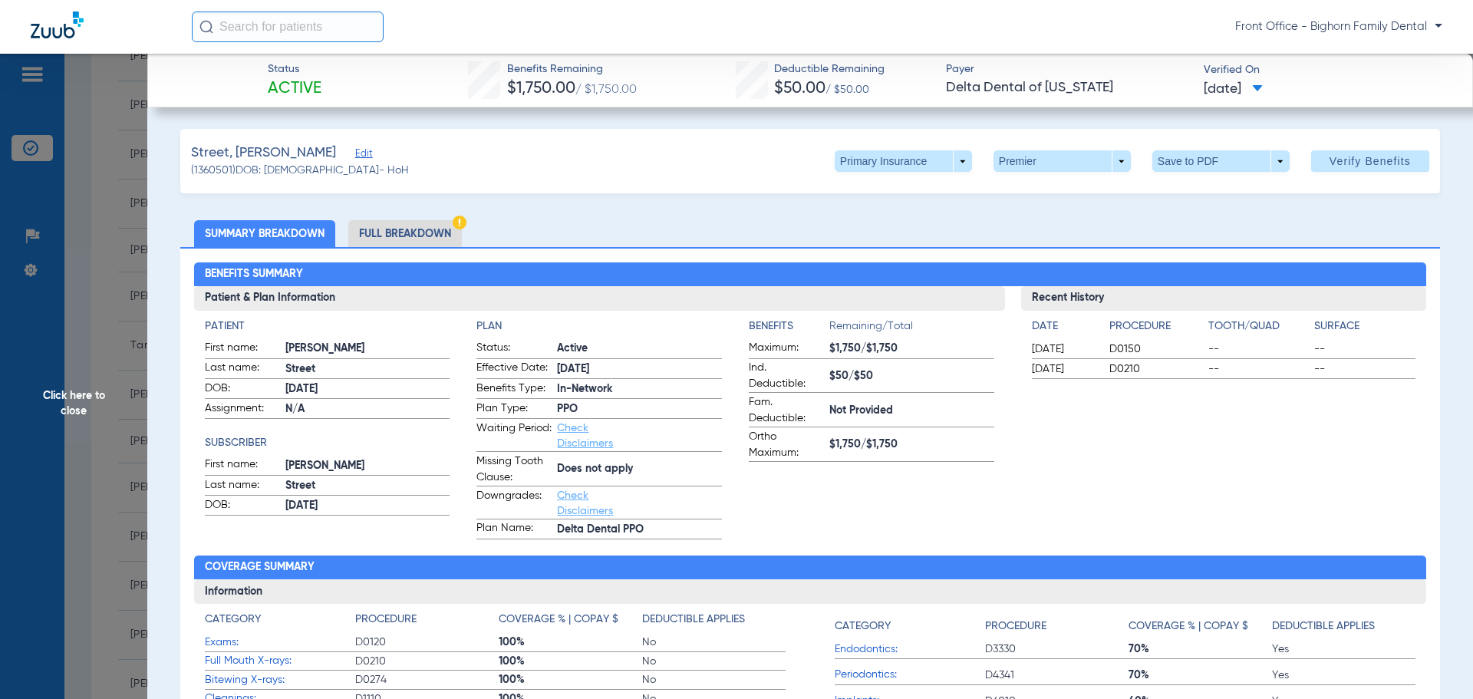
click at [391, 240] on li "Full Breakdown" at bounding box center [405, 233] width 114 height 27
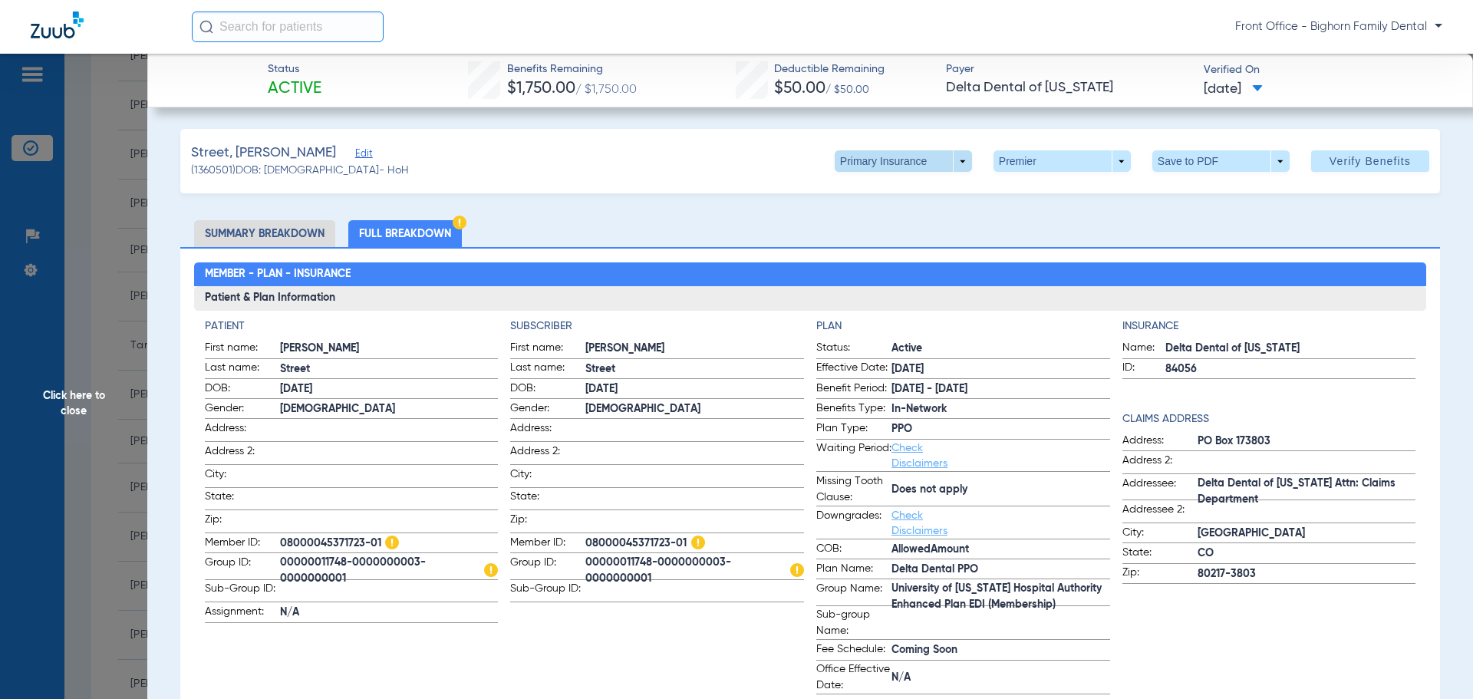
click at [960, 162] on span at bounding box center [903, 160] width 137 height 21
click at [923, 222] on span "Secondary Insurance" at bounding box center [886, 222] width 101 height 11
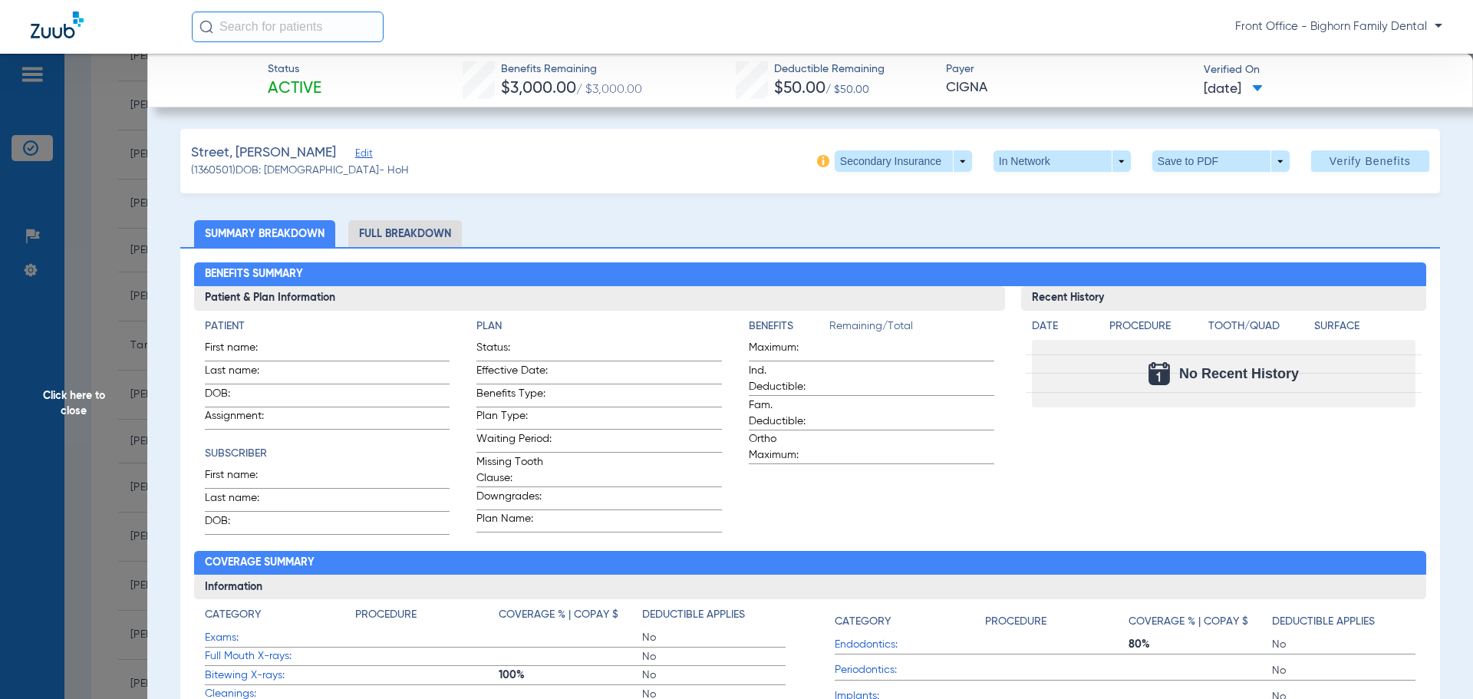
click at [381, 237] on li "Full Breakdown" at bounding box center [405, 233] width 114 height 27
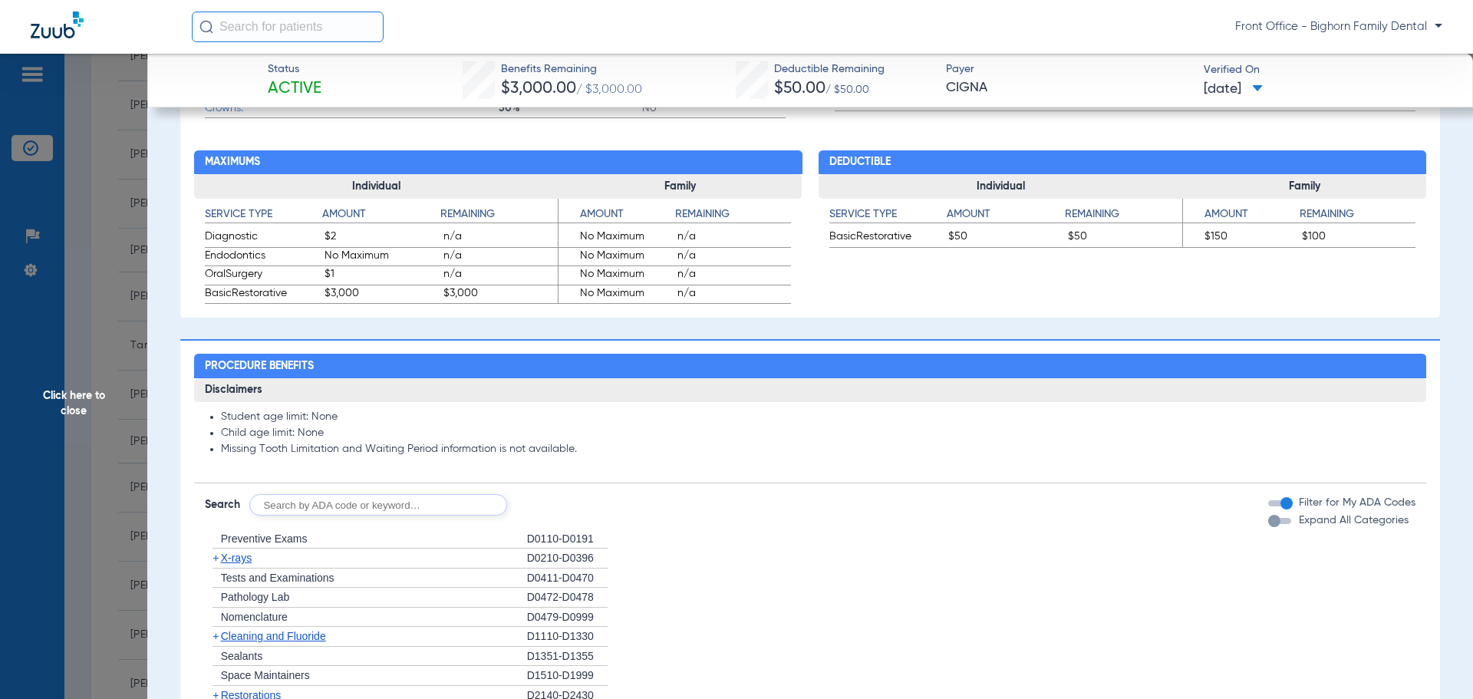
scroll to position [921, 0]
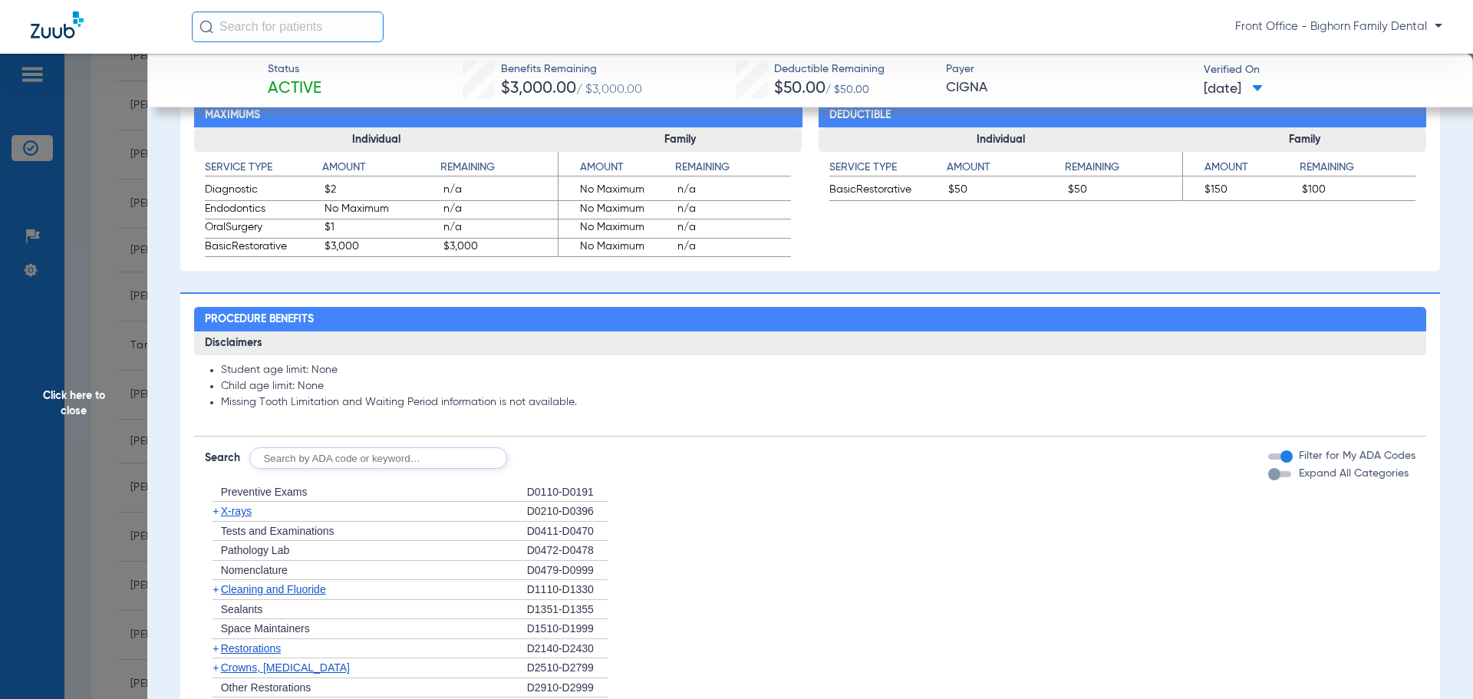
click at [1358, 484] on li "+ Preventive Exams D0110-D0191" at bounding box center [810, 493] width 1211 height 20
click at [1360, 479] on span "Expand All Categories" at bounding box center [1354, 473] width 110 height 11
click at [1296, 477] on button "Expand All Categories" at bounding box center [1282, 474] width 28 height 6
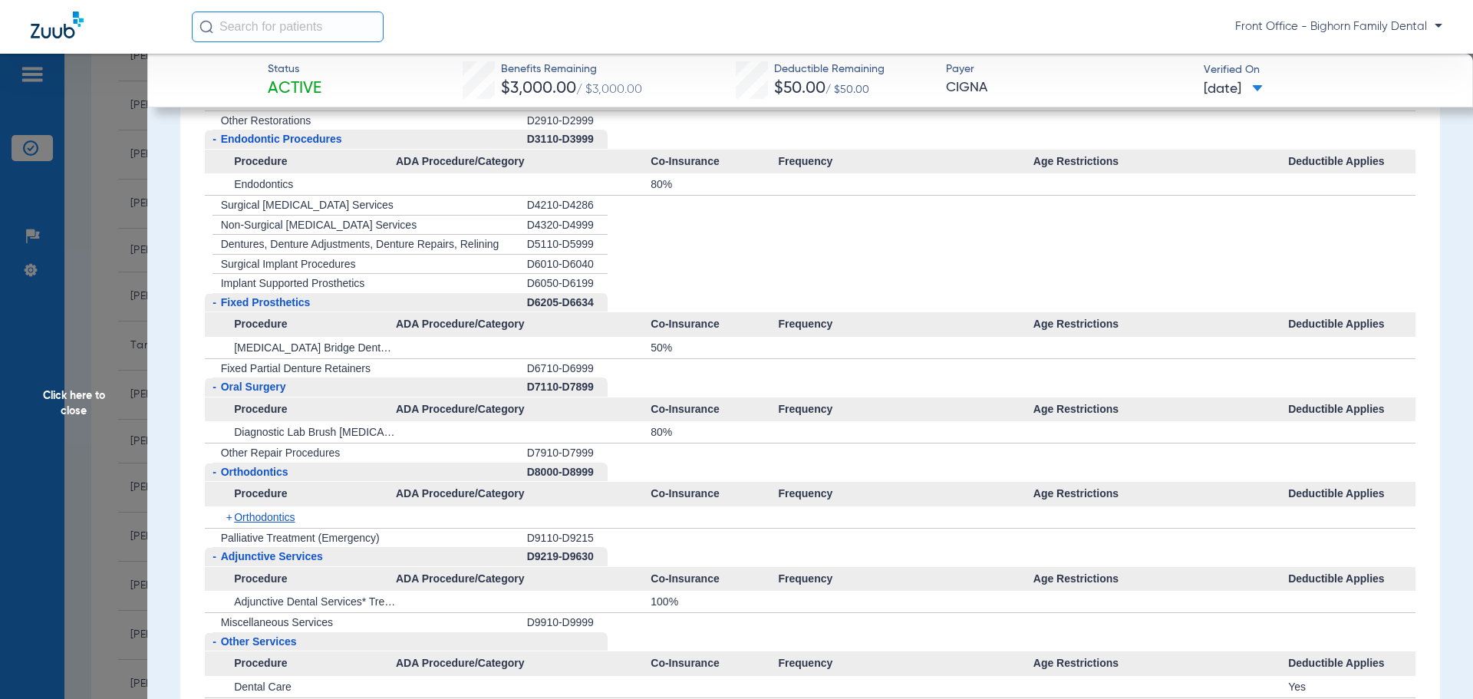
scroll to position [1688, 0]
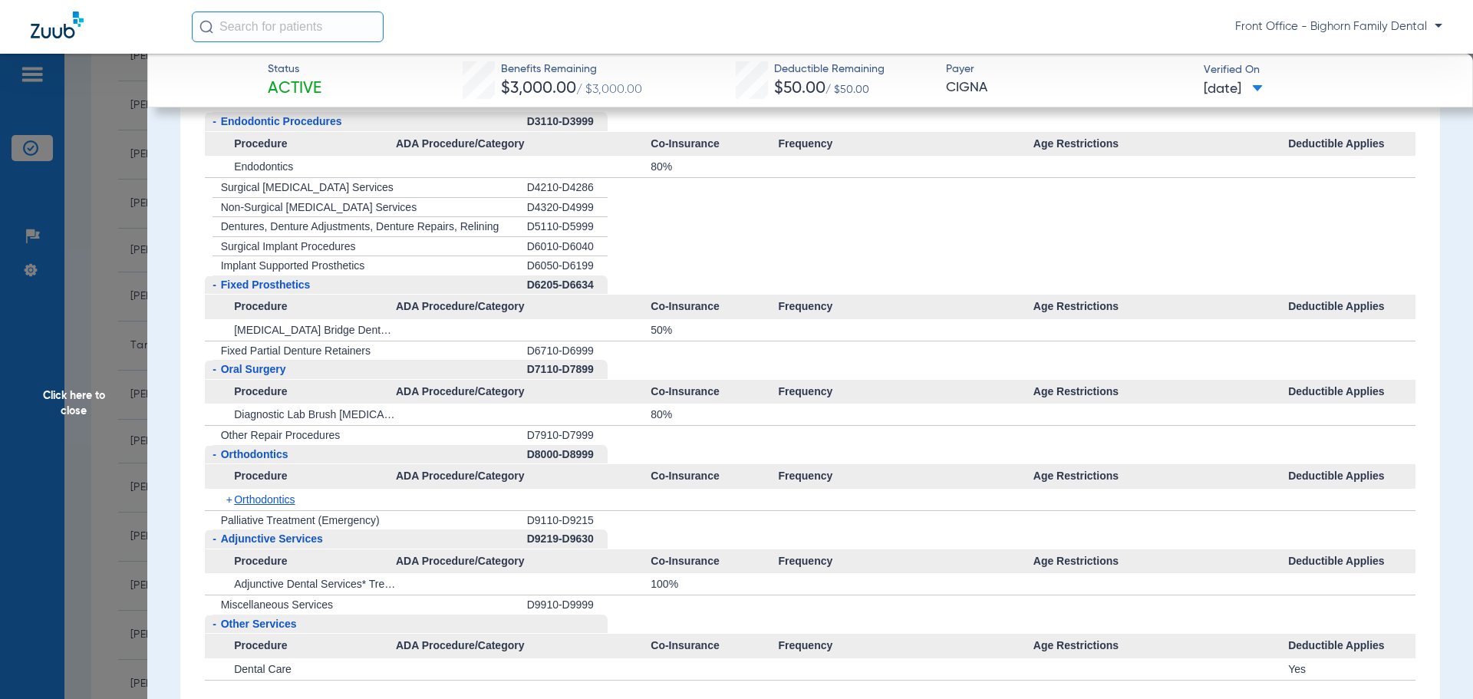
click at [65, 453] on span "Click here to close" at bounding box center [73, 403] width 147 height 699
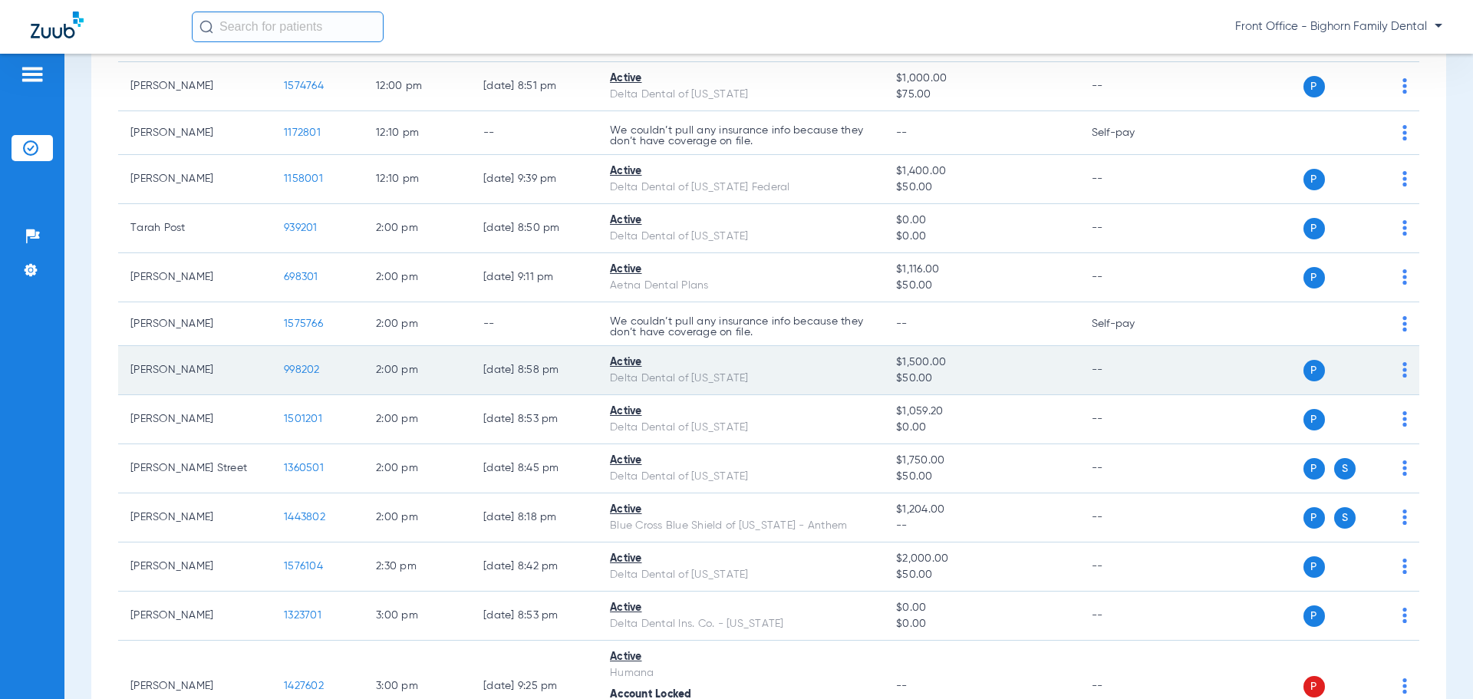
scroll to position [1918, 0]
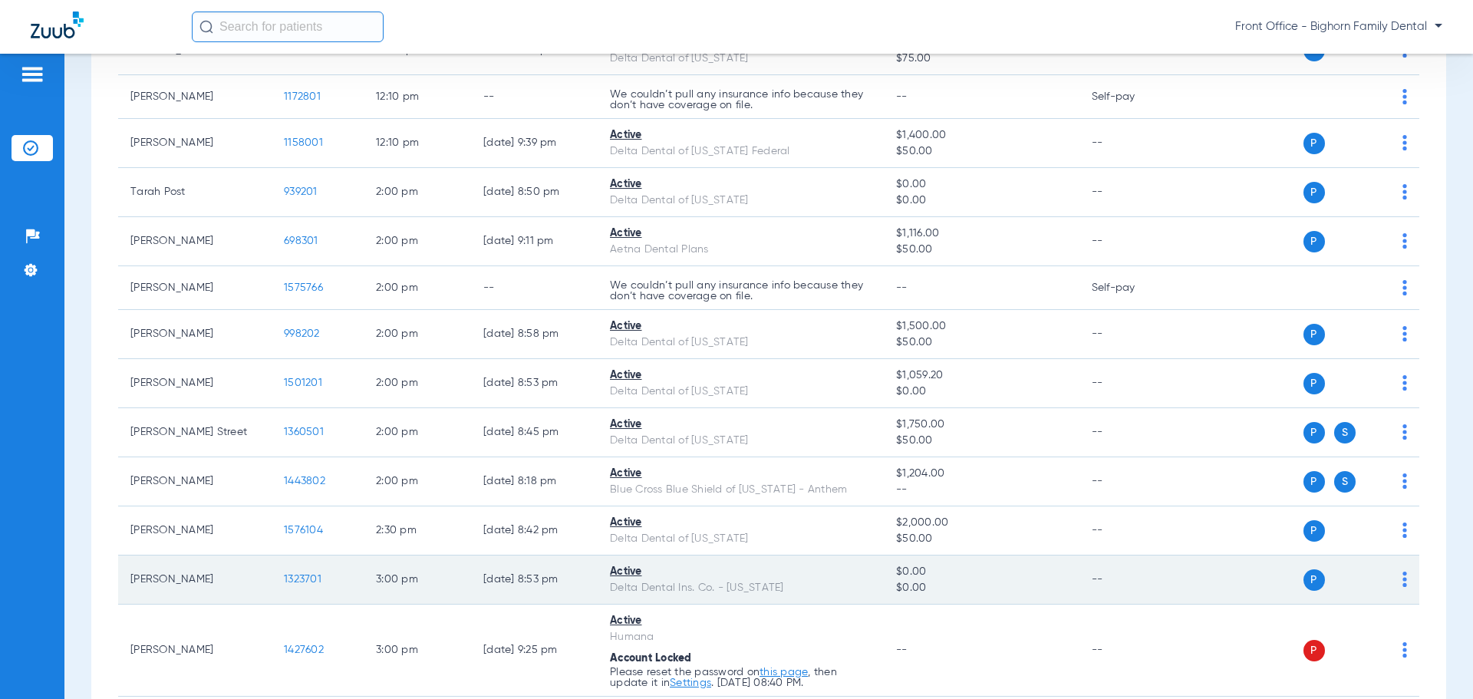
click at [293, 578] on span "1323701" at bounding box center [303, 579] width 38 height 11
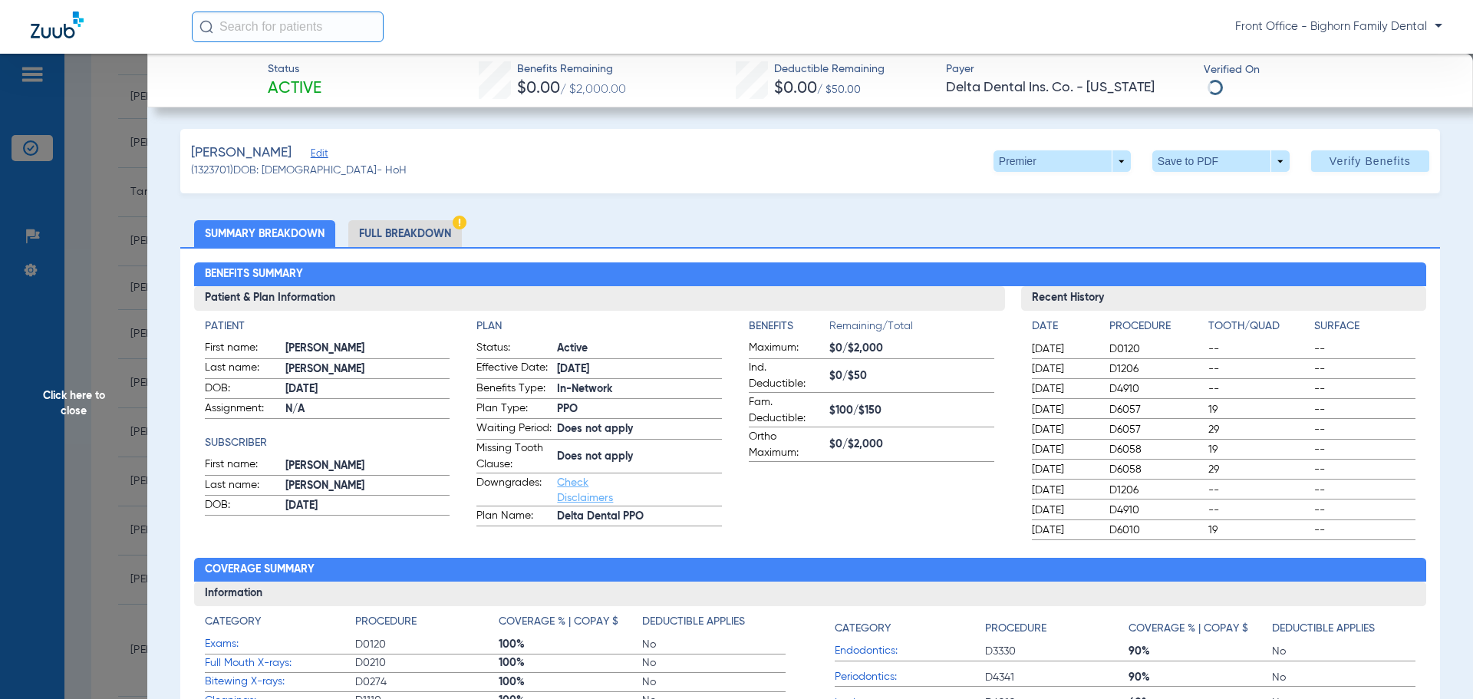
click at [407, 232] on li "Full Breakdown" at bounding box center [405, 233] width 114 height 27
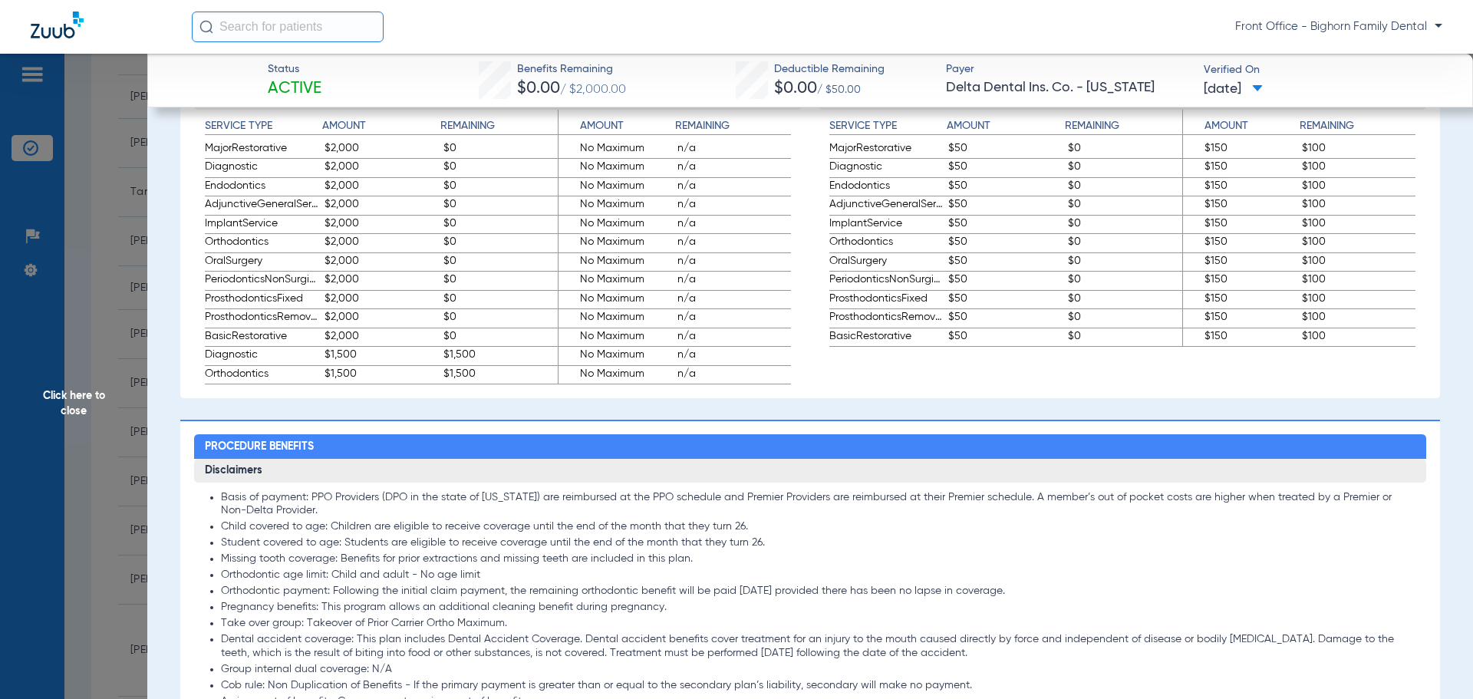
scroll to position [1151, 0]
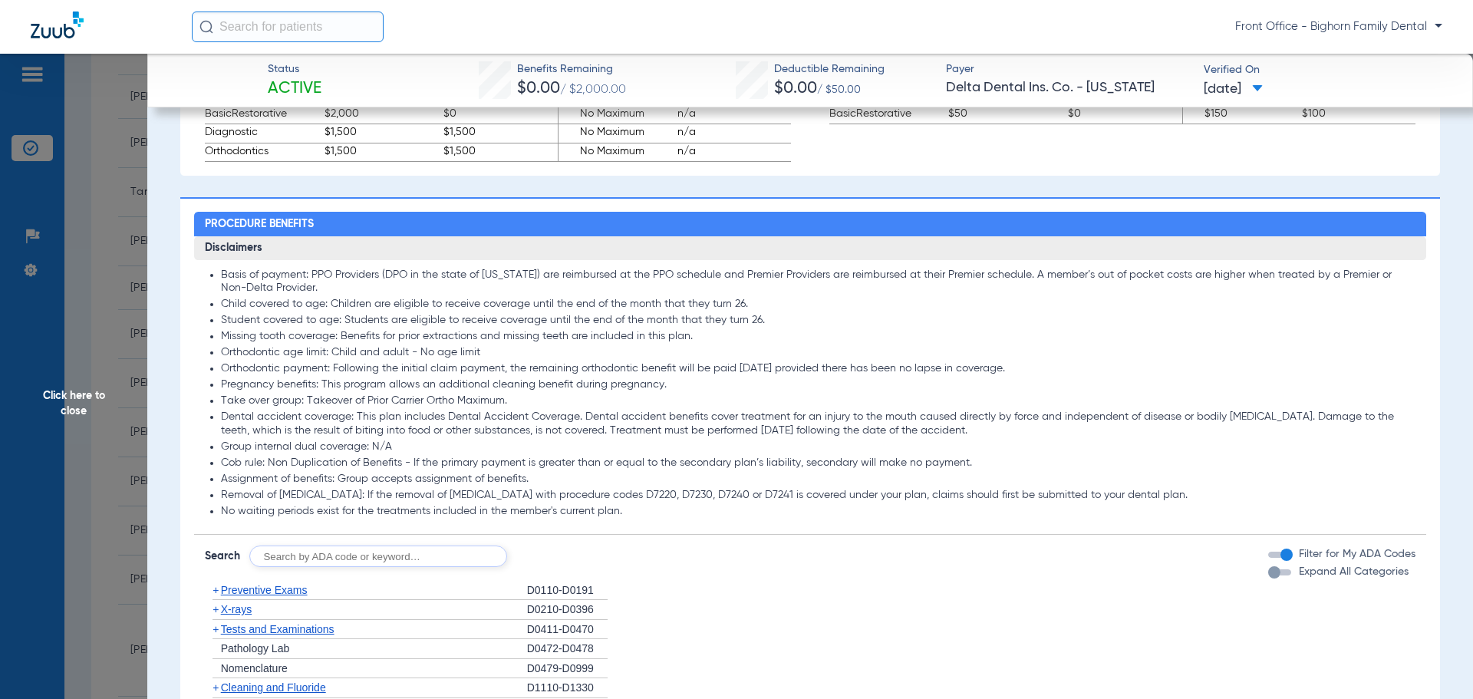
click at [1341, 596] on li "+ Preventive Exams D0110-D0191" at bounding box center [810, 591] width 1211 height 20
click at [1344, 577] on span "Expand All Categories" at bounding box center [1354, 571] width 110 height 11
click at [1296, 575] on button "Expand All Categories" at bounding box center [1282, 572] width 28 height 6
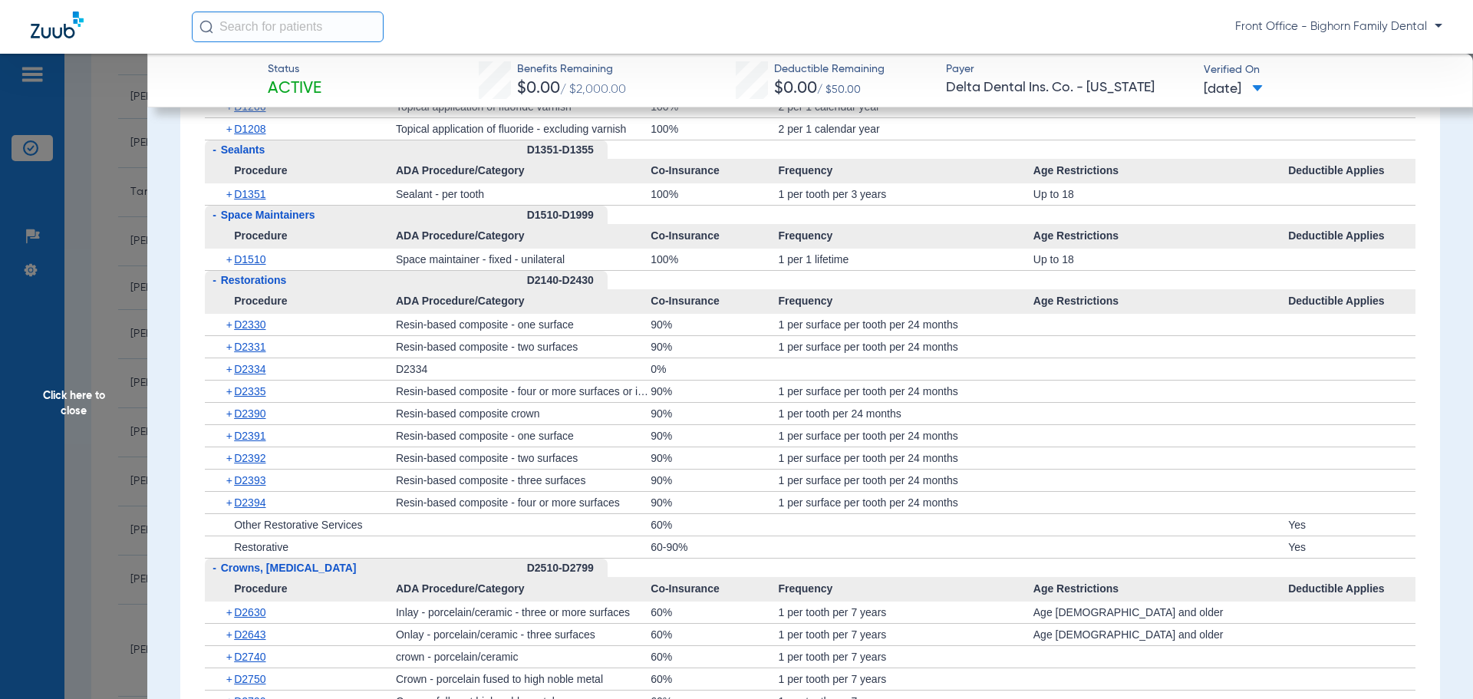
scroll to position [2455, 0]
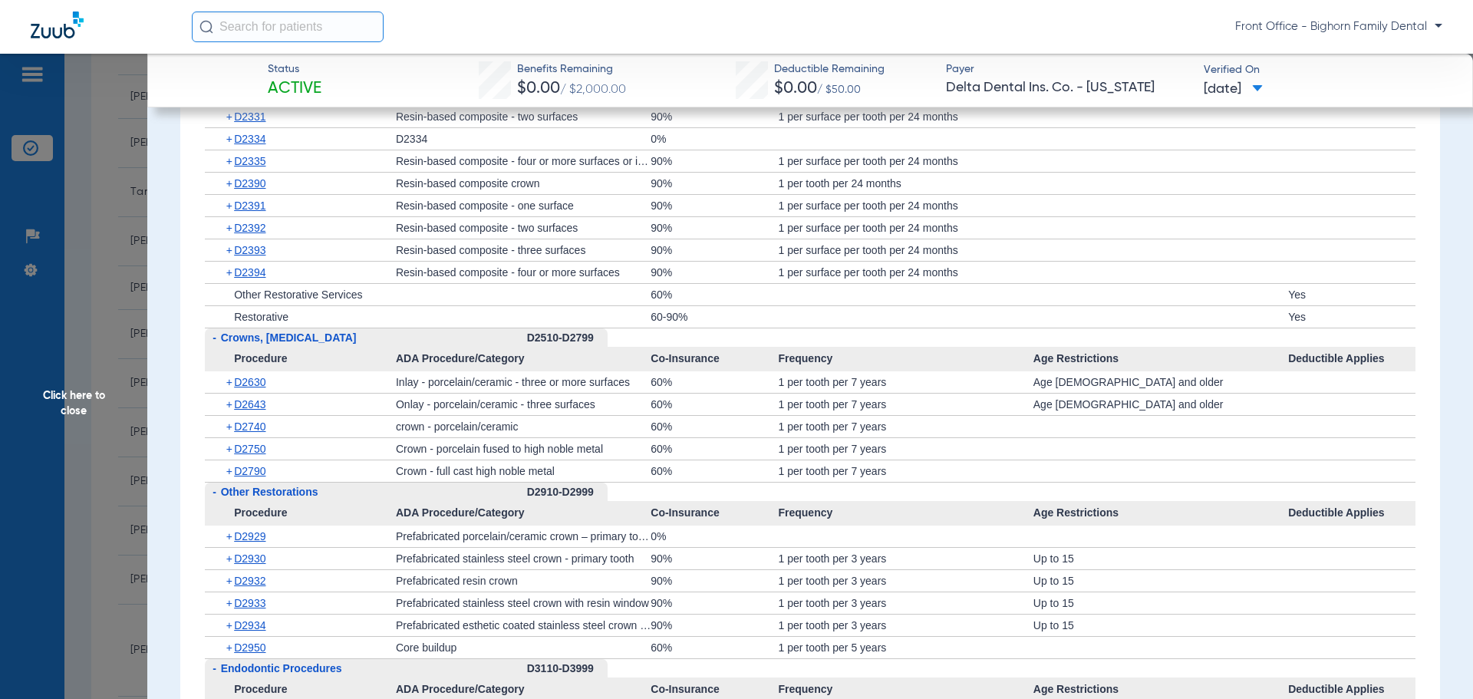
click at [1465, 27] on div "Front Office - Bighorn Family Dental" at bounding box center [736, 27] width 1473 height 54
click at [84, 401] on span "Click here to close" at bounding box center [73, 403] width 147 height 699
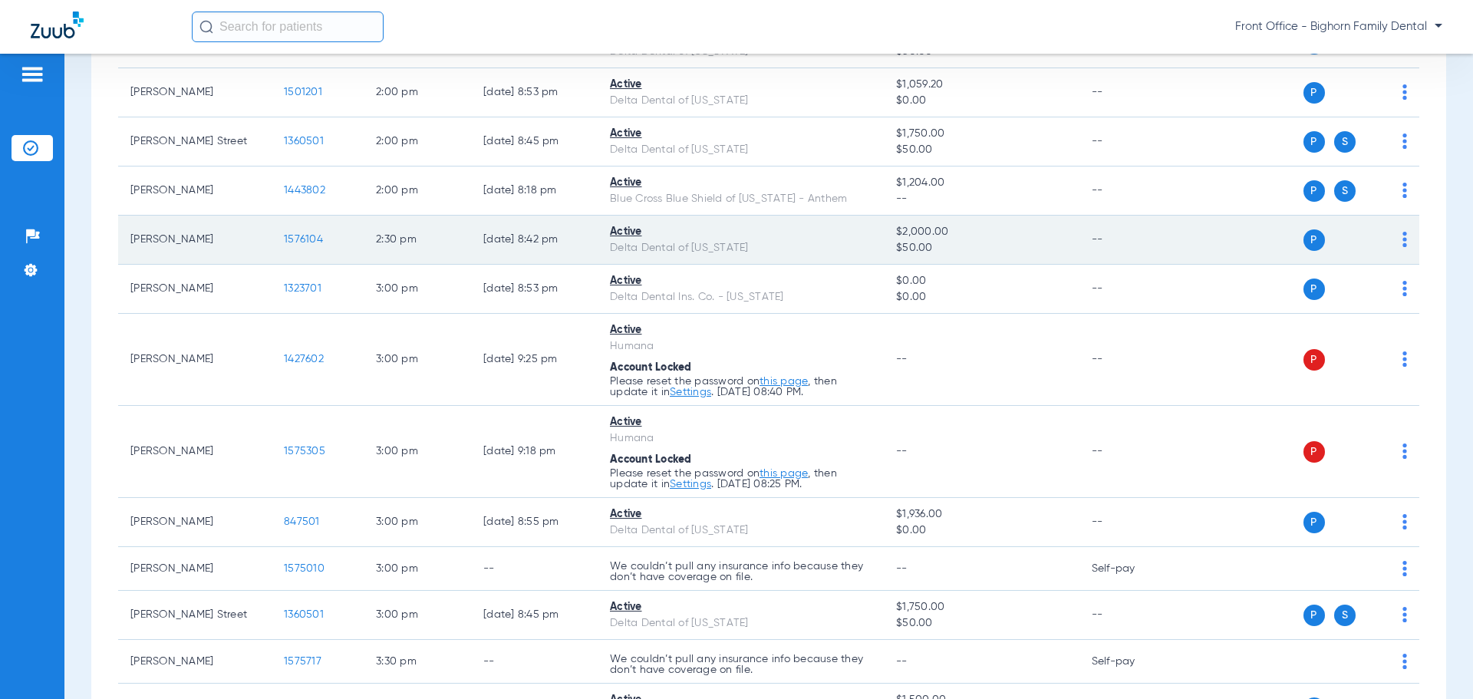
scroll to position [2225, 0]
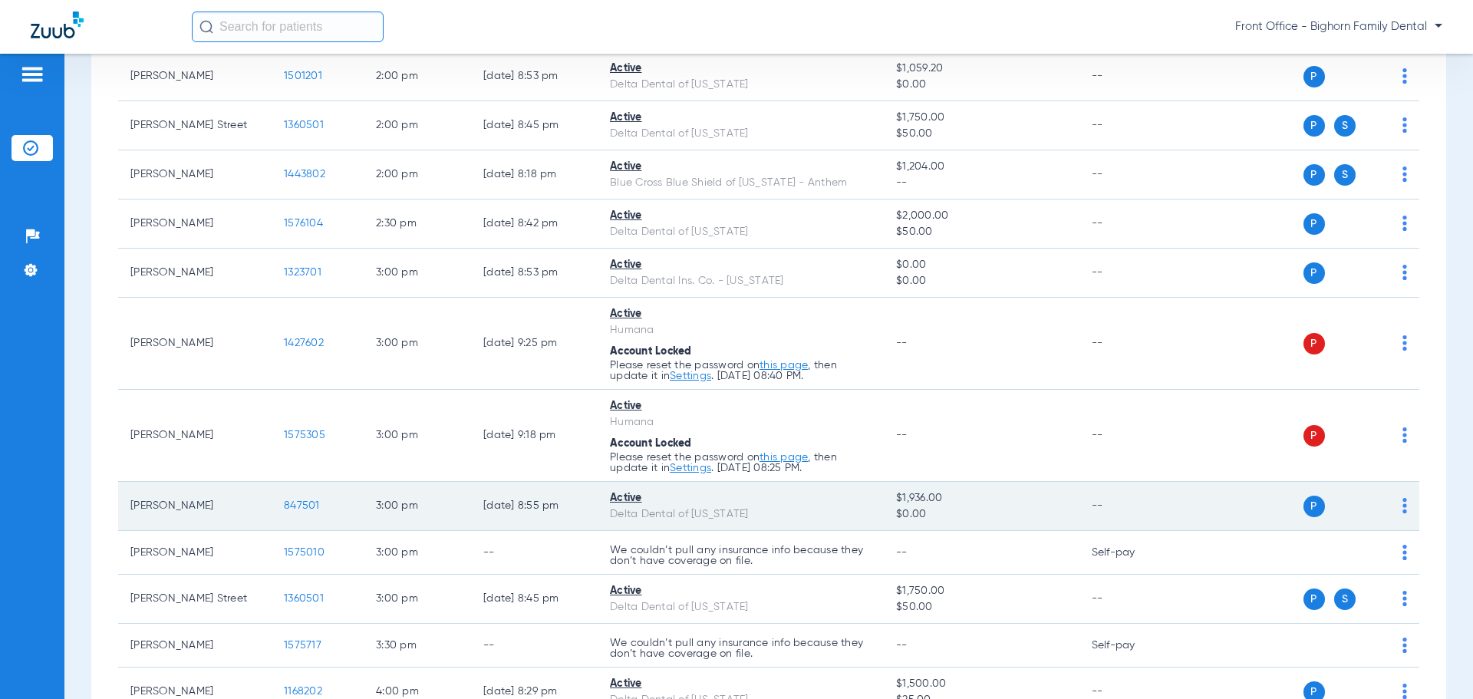
click at [315, 505] on span "847501" at bounding box center [302, 505] width 36 height 11
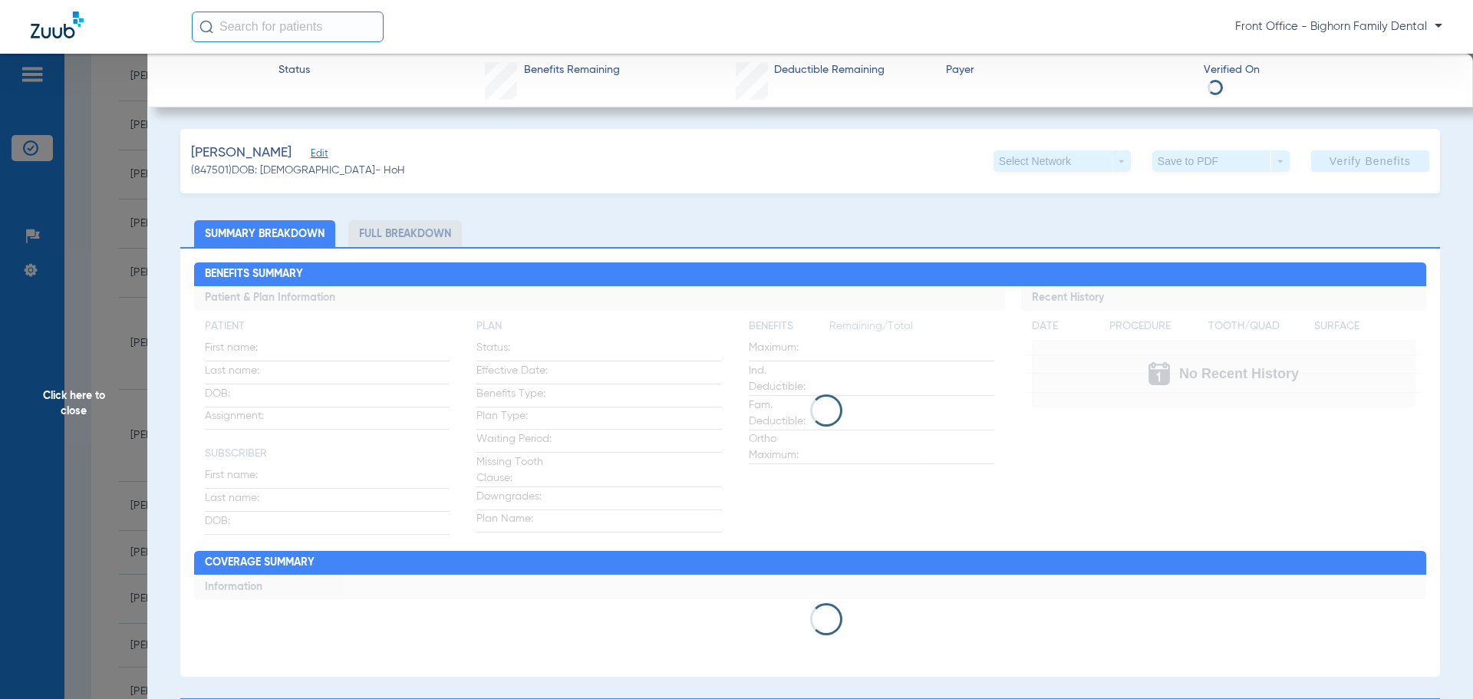
click at [385, 232] on li "Full Breakdown" at bounding box center [405, 233] width 114 height 27
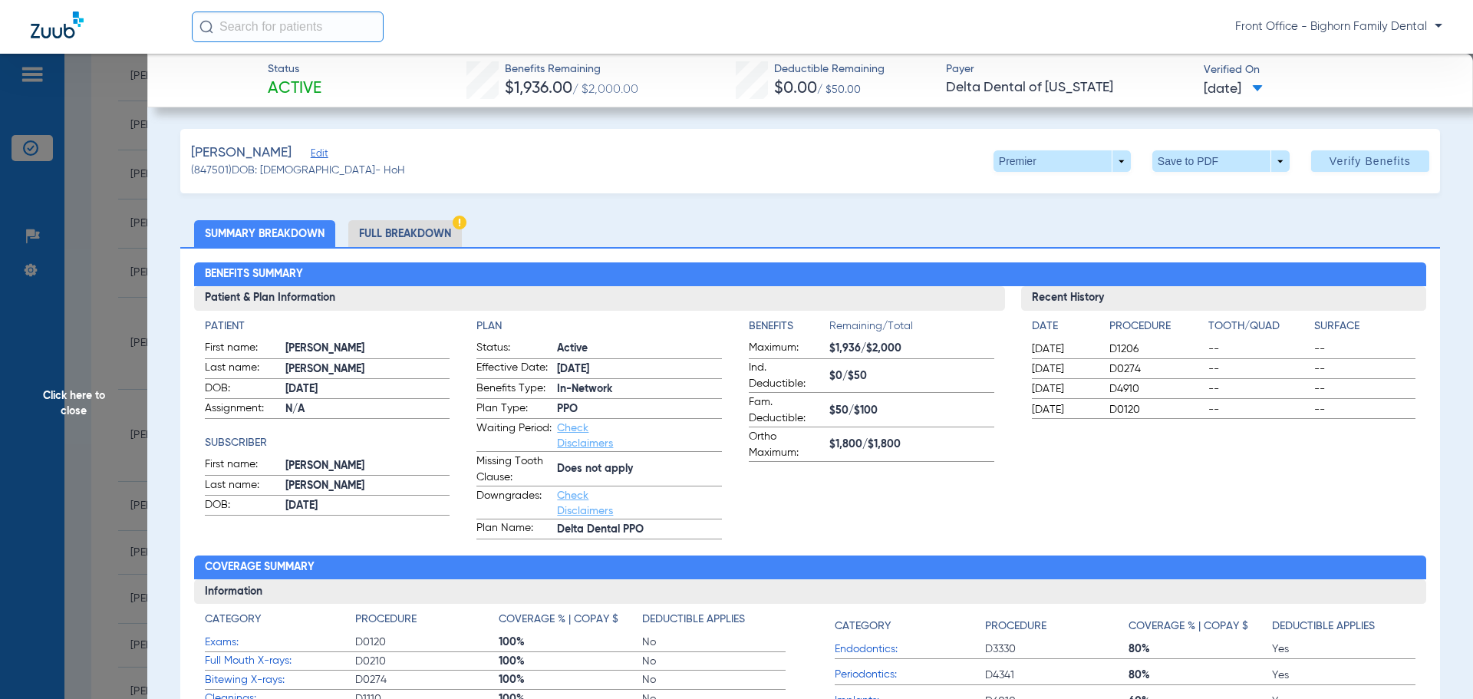
click at [385, 232] on li "Full Breakdown" at bounding box center [405, 233] width 114 height 27
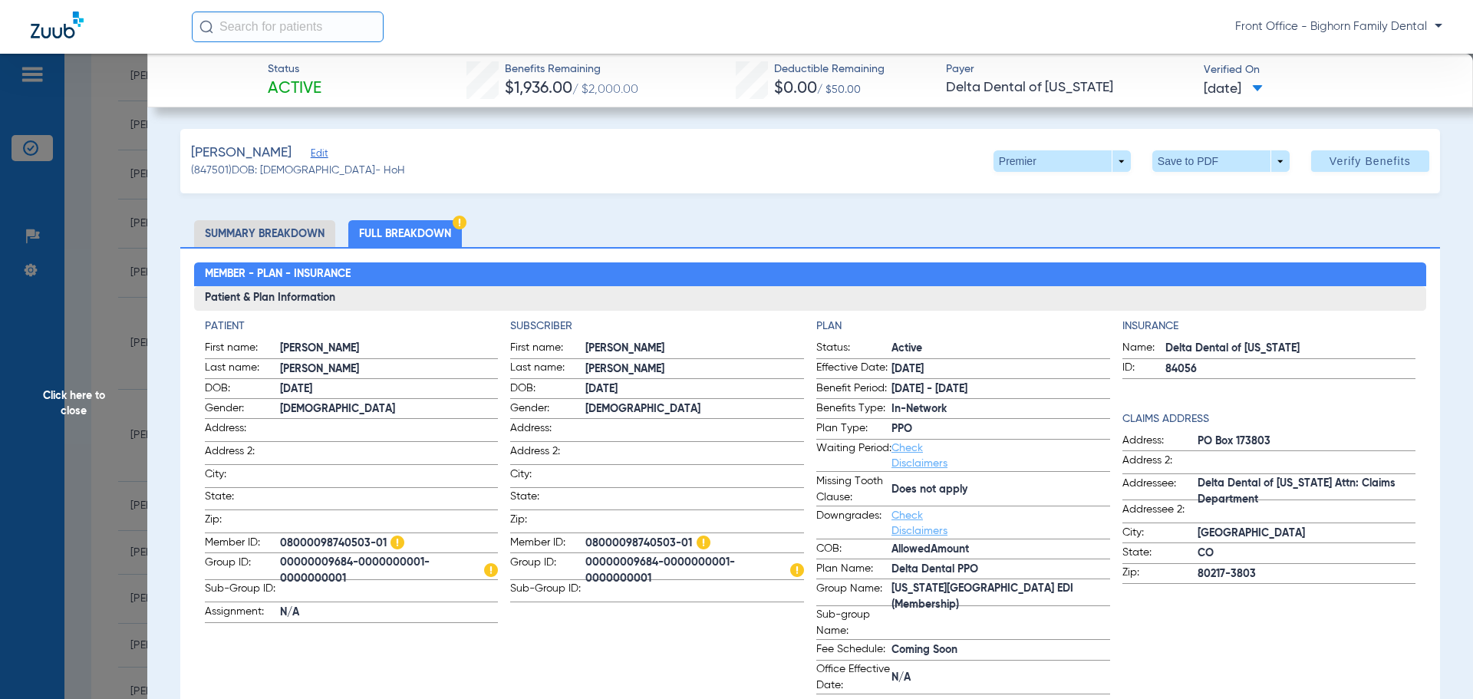
click at [74, 402] on span "Click here to close" at bounding box center [73, 403] width 147 height 699
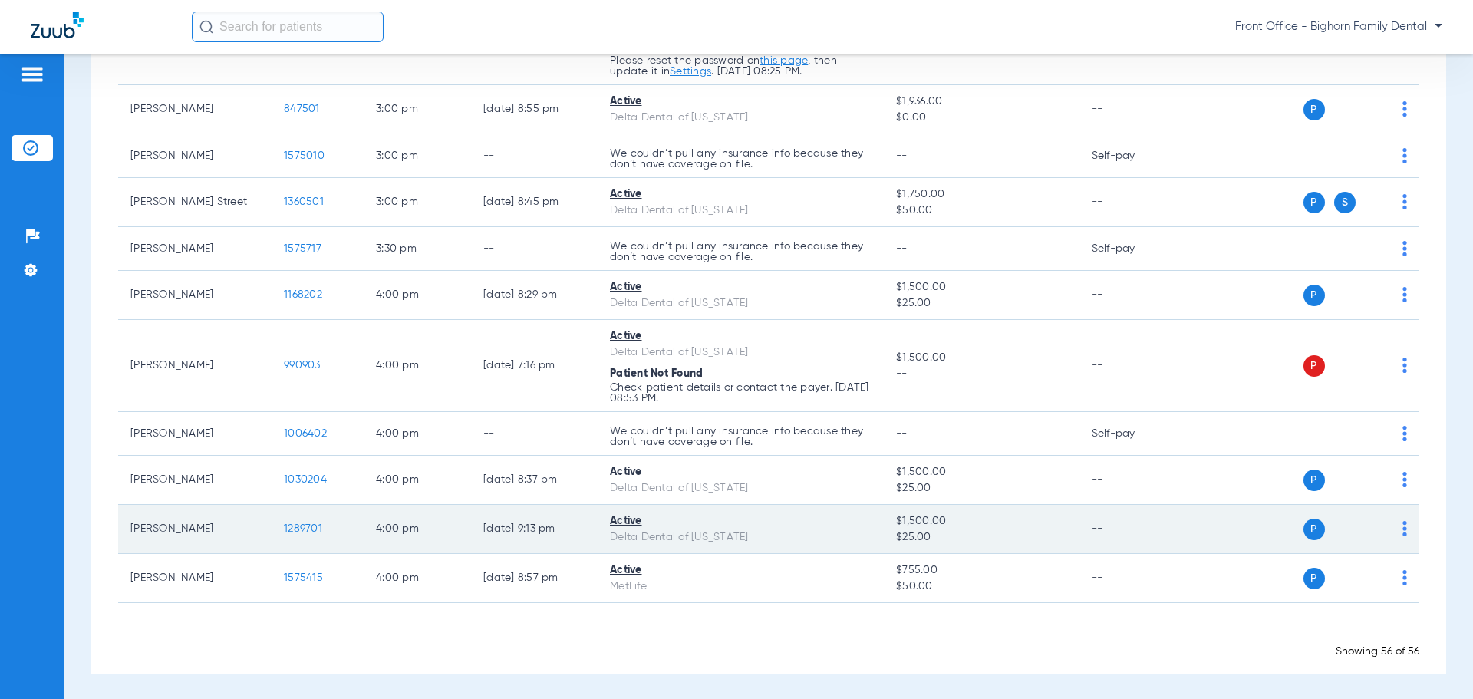
scroll to position [2624, 0]
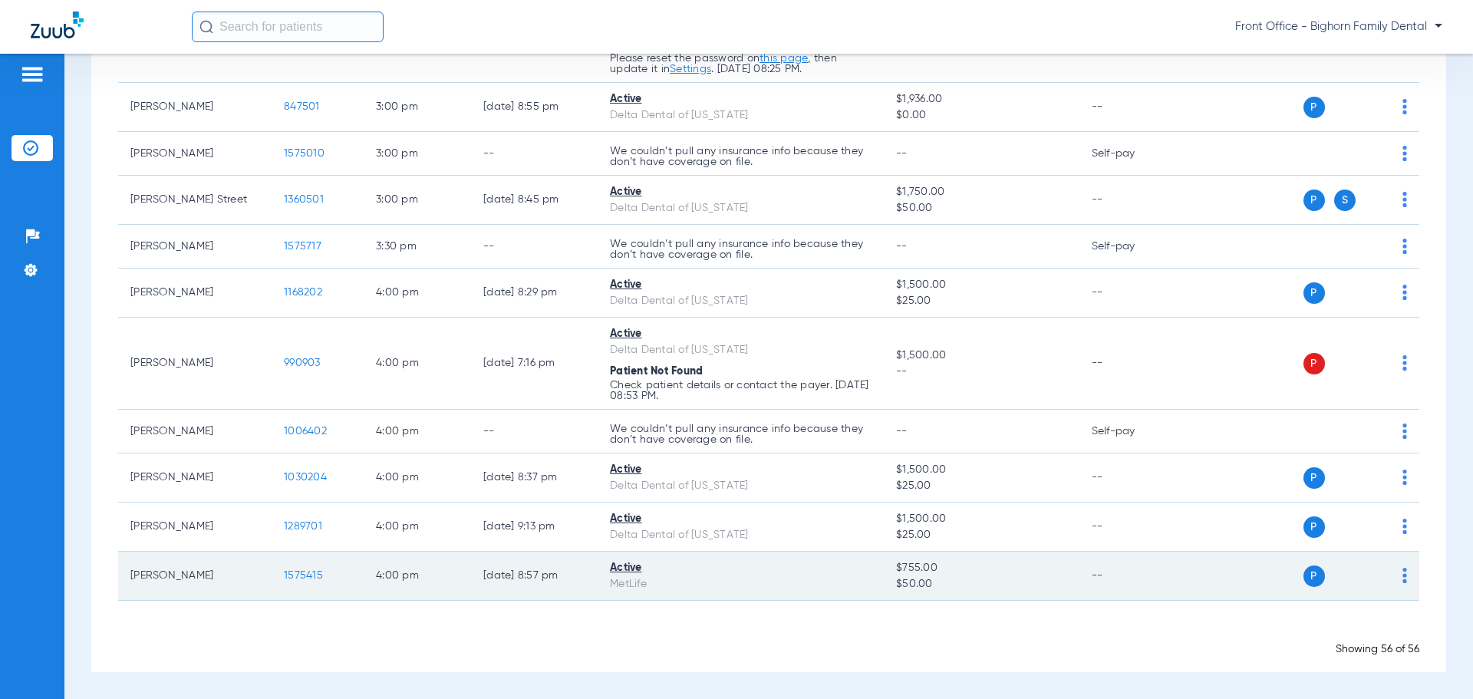
drag, startPoint x: 296, startPoint y: 585, endPoint x: 301, endPoint y: 576, distance: 10.3
click at [297, 583] on td "1575415" at bounding box center [318, 576] width 92 height 49
click at [301, 576] on span "1575415" at bounding box center [303, 575] width 39 height 11
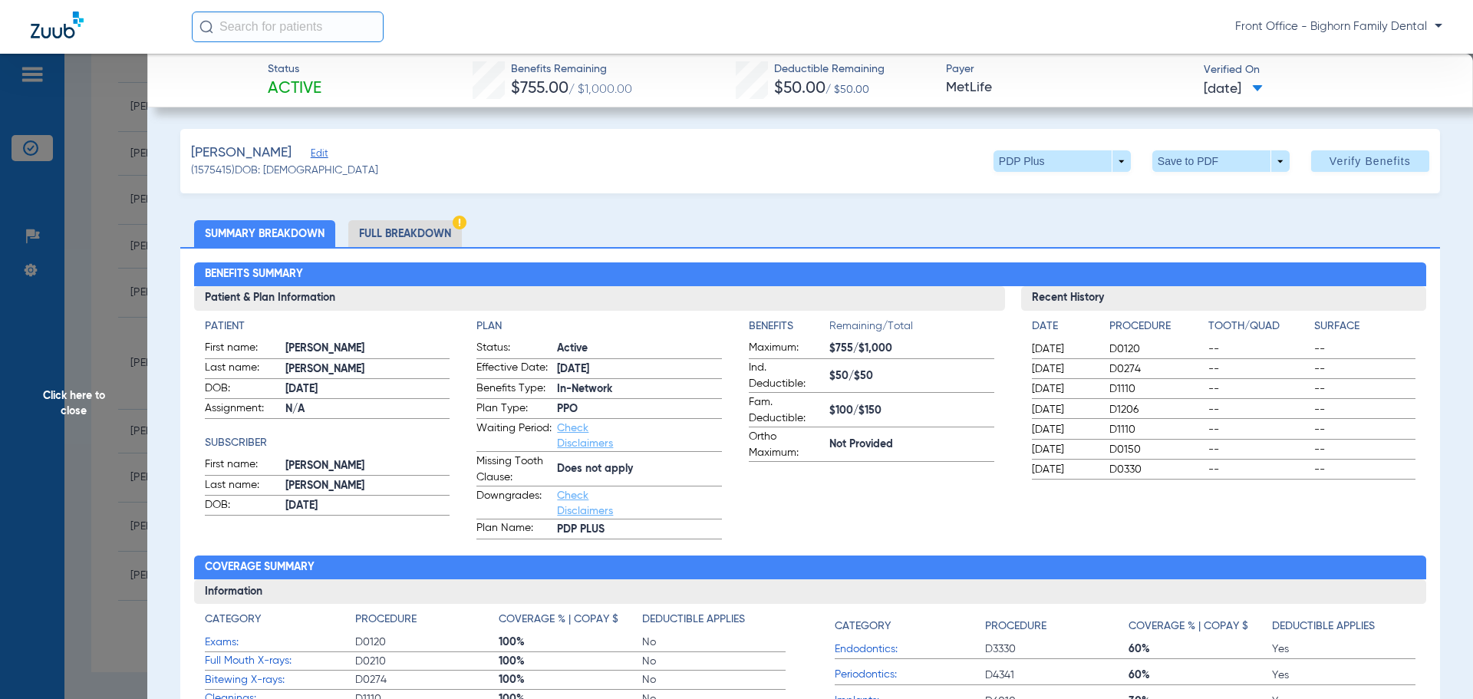
click at [391, 243] on li "Full Breakdown" at bounding box center [405, 233] width 114 height 27
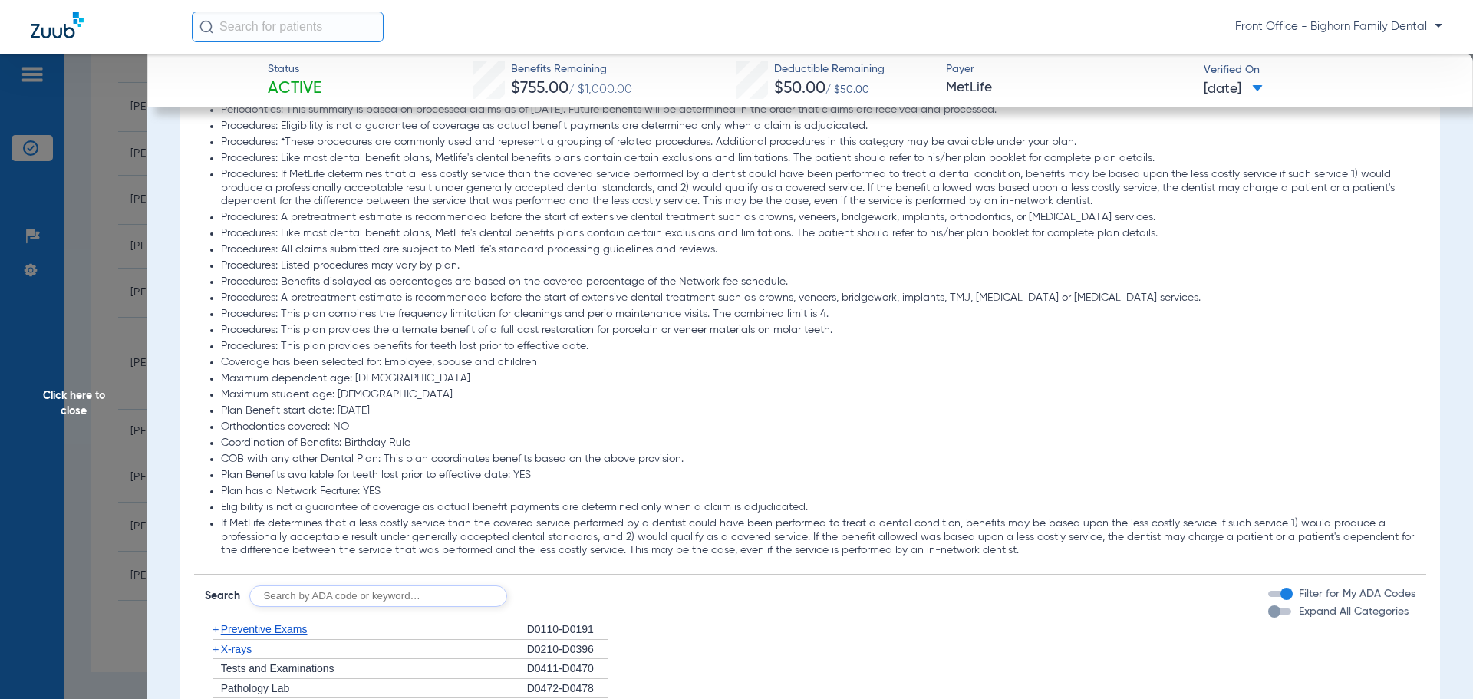
scroll to position [1534, 0]
click at [1375, 602] on mat-slide-toggle "Expand All Categories" at bounding box center [1338, 610] width 140 height 18
click at [1373, 605] on span "Expand All Categories" at bounding box center [1354, 609] width 110 height 11
click at [1296, 606] on button "Expand All Categories" at bounding box center [1282, 609] width 28 height 6
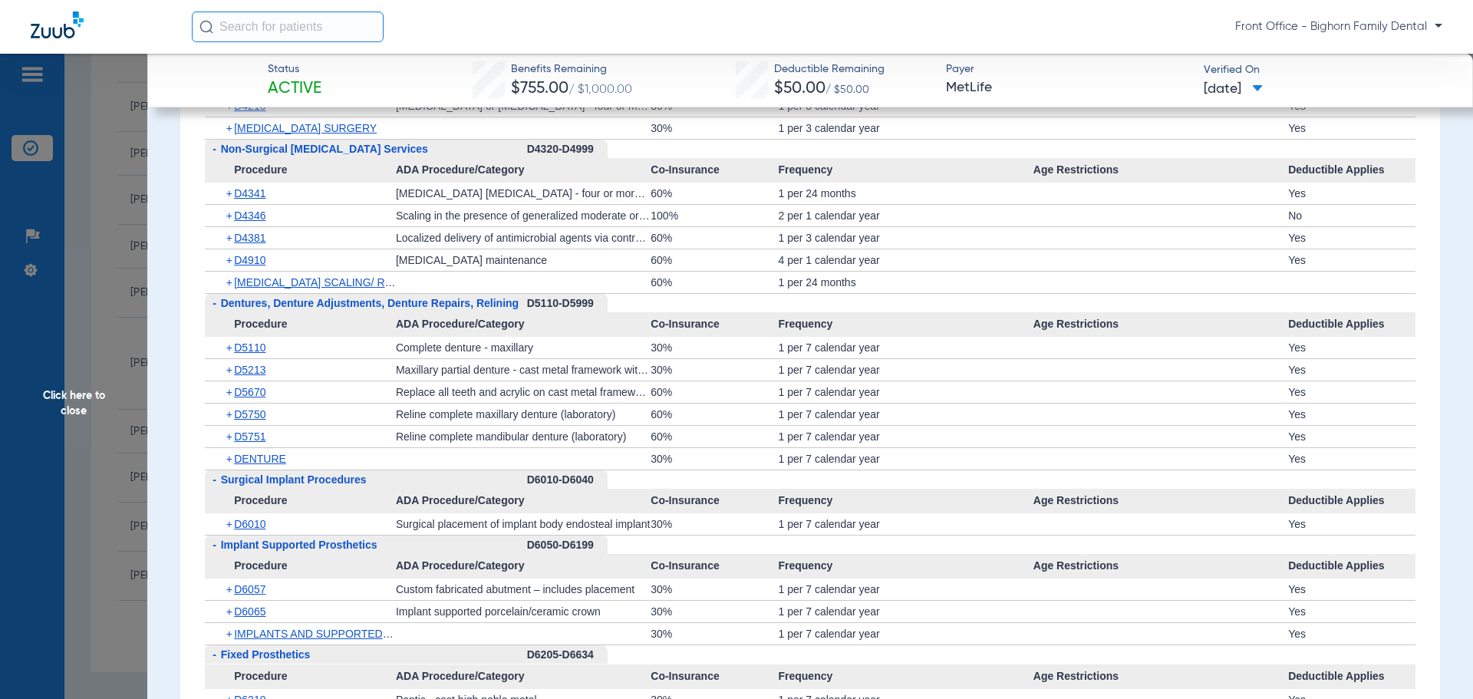
scroll to position [3683, 0]
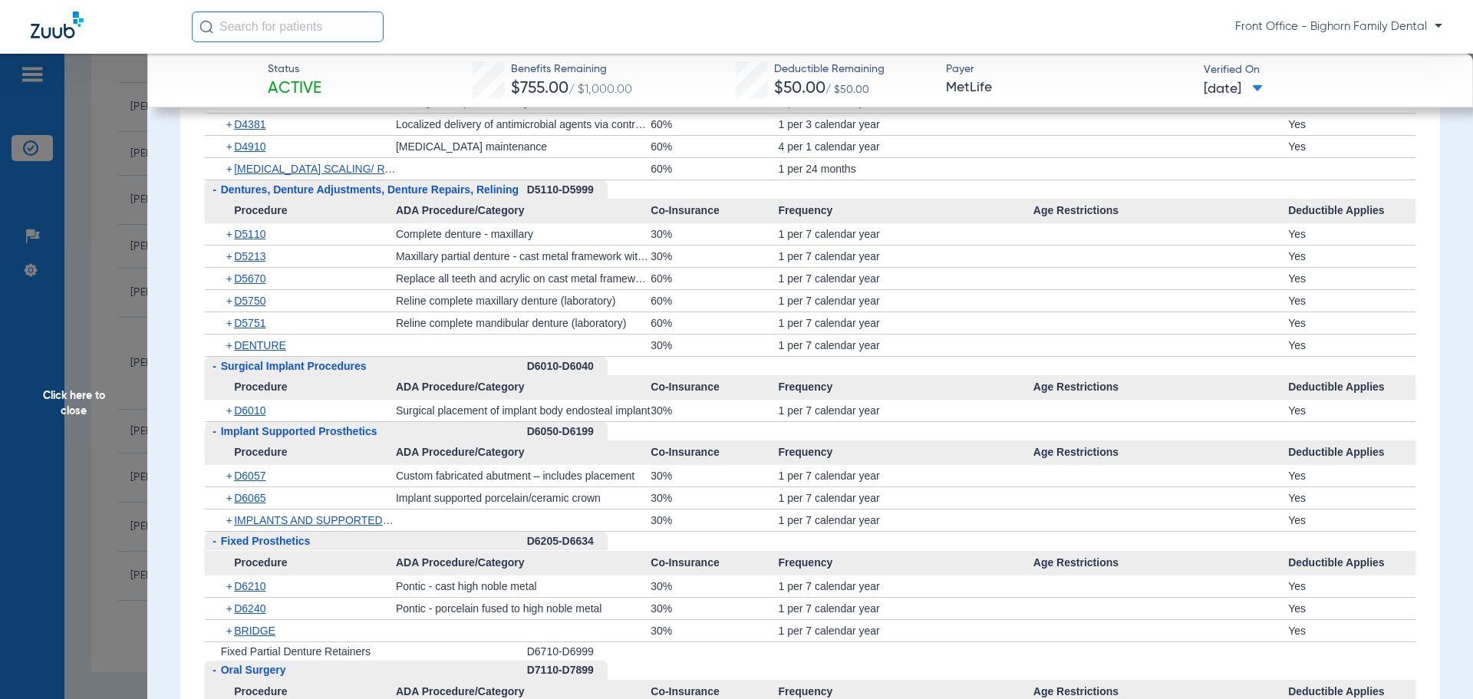
click at [130, 410] on span "Click here to close" at bounding box center [73, 403] width 147 height 699
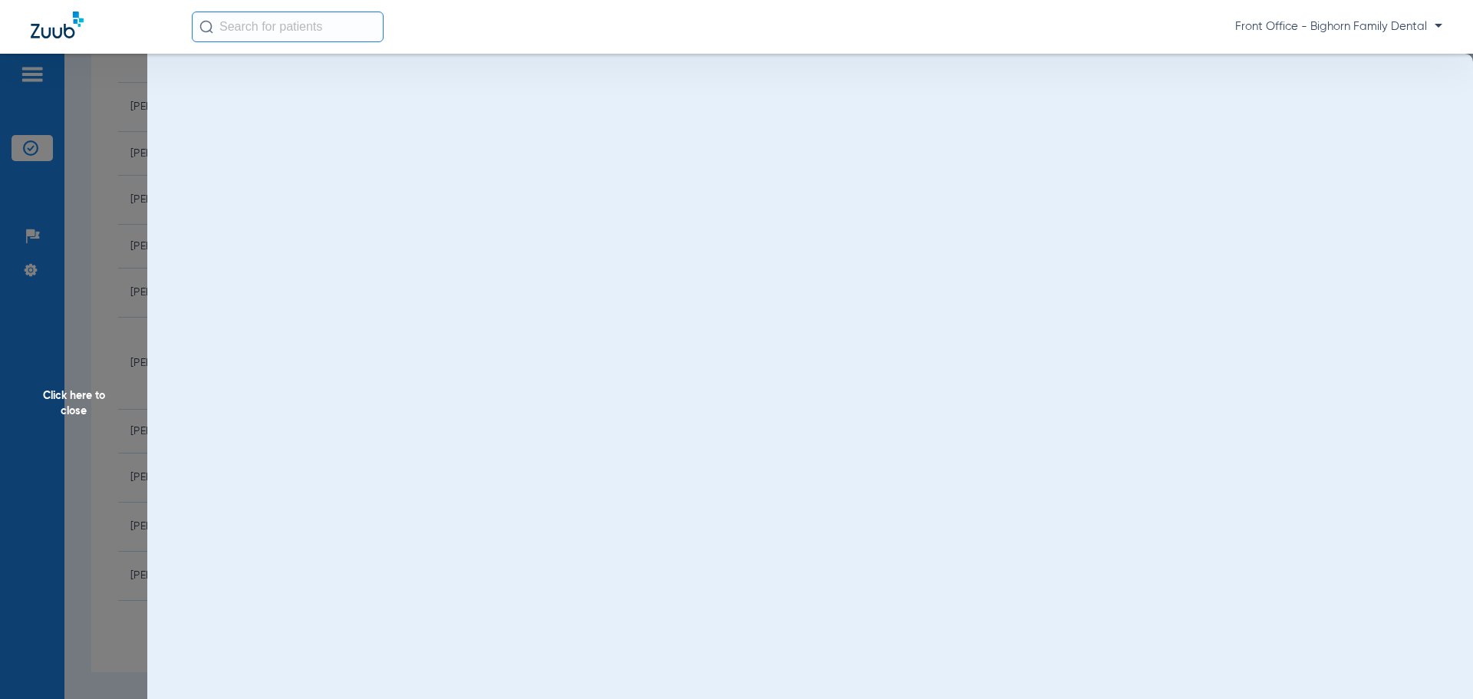
scroll to position [0, 0]
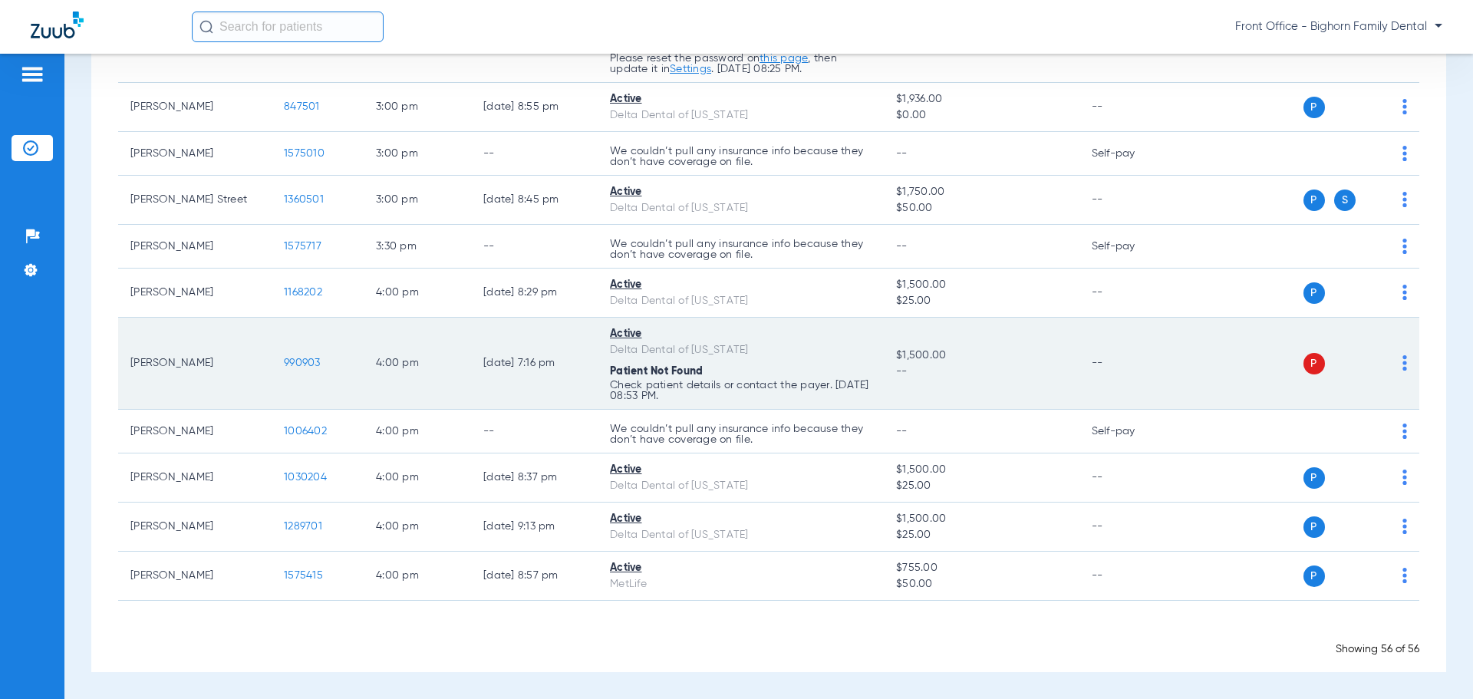
click at [314, 365] on span "990903" at bounding box center [302, 363] width 37 height 11
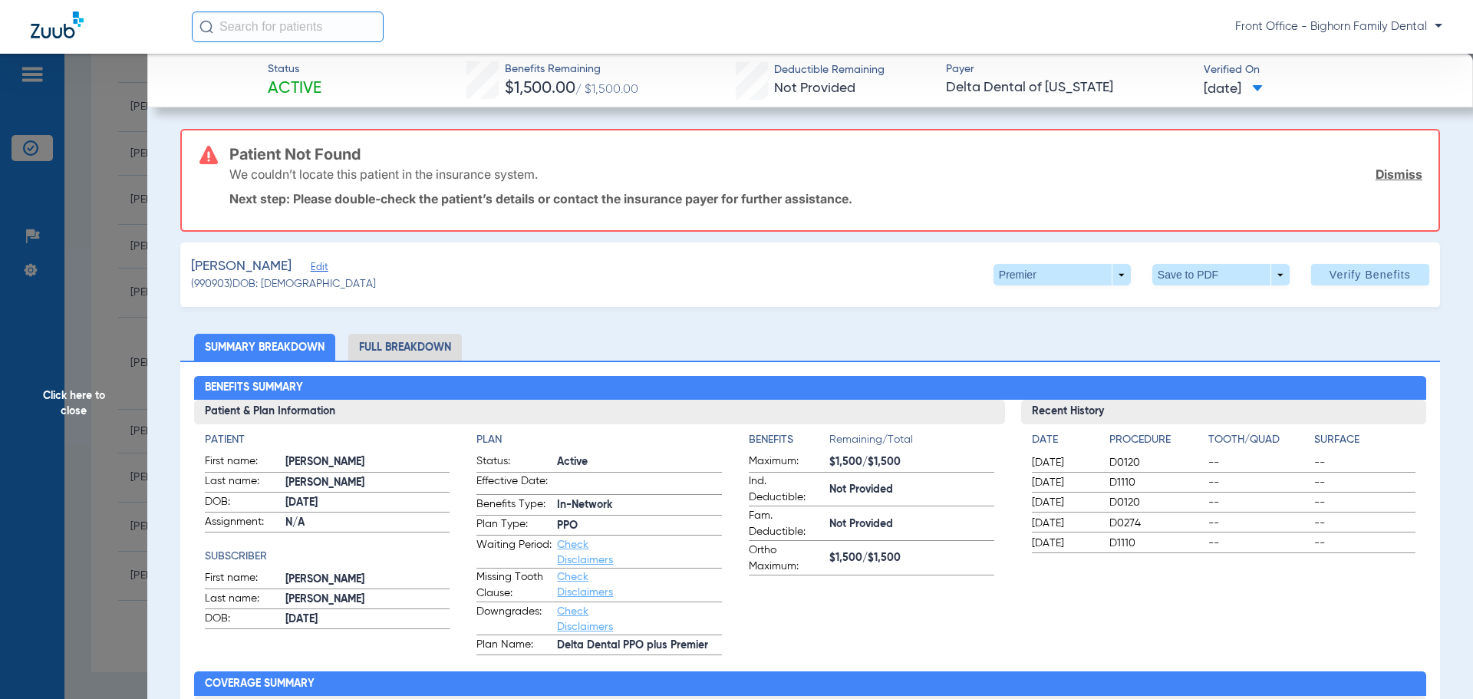
click at [116, 418] on span "Click here to close" at bounding box center [73, 403] width 147 height 699
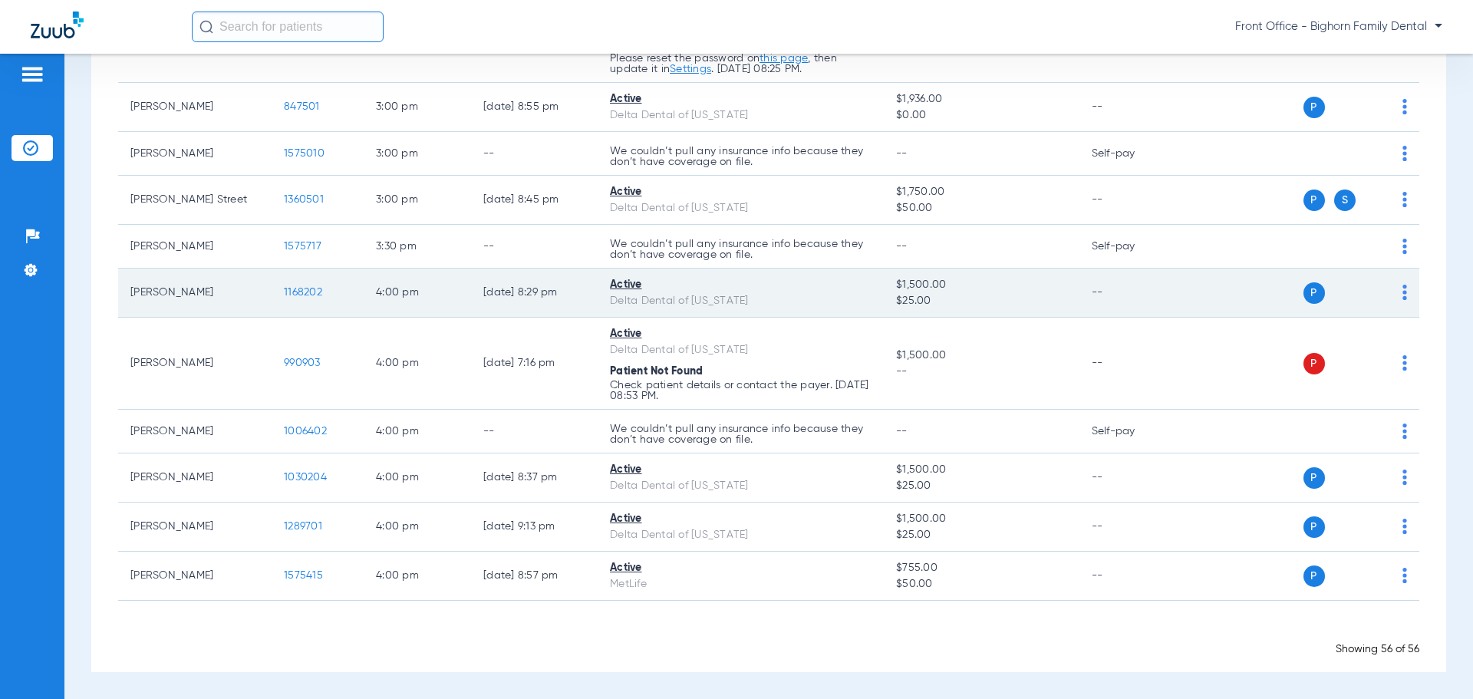
click at [292, 293] on span "1168202" at bounding box center [303, 292] width 38 height 11
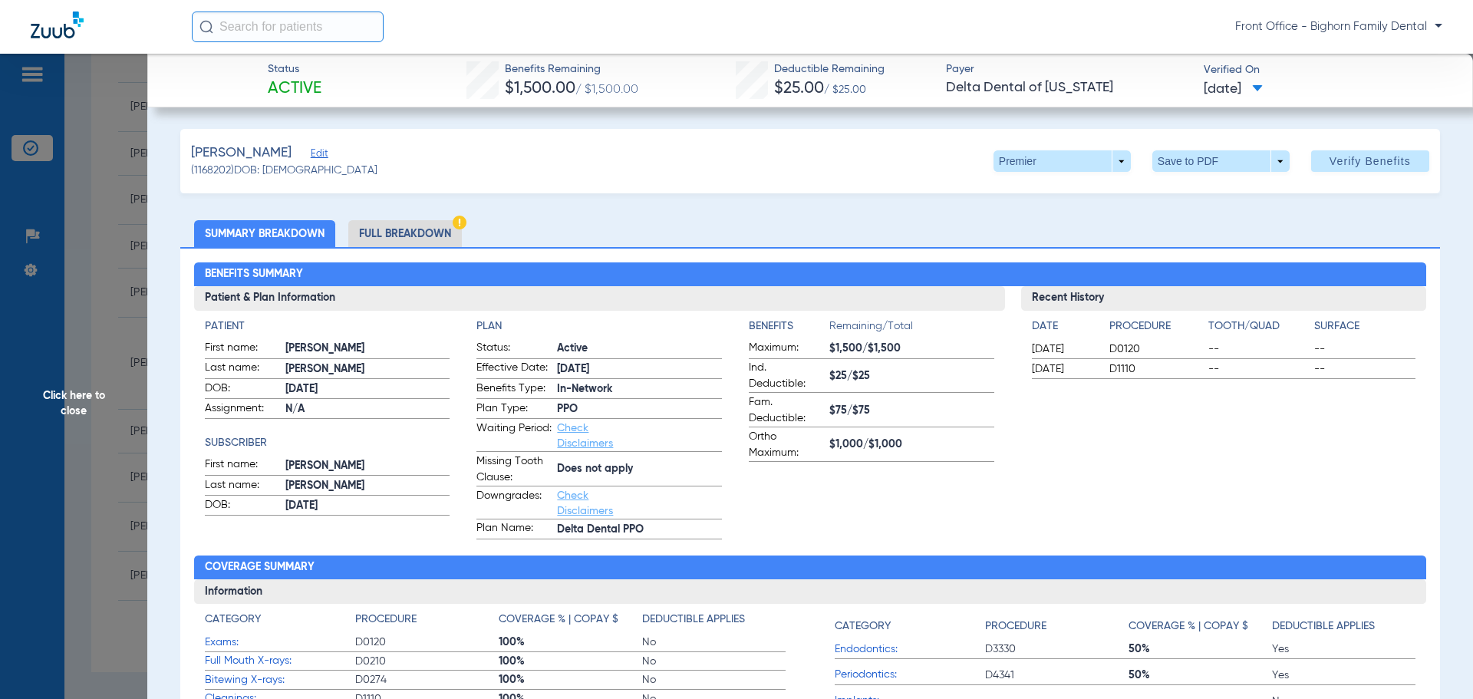
click at [399, 239] on li "Full Breakdown" at bounding box center [405, 233] width 114 height 27
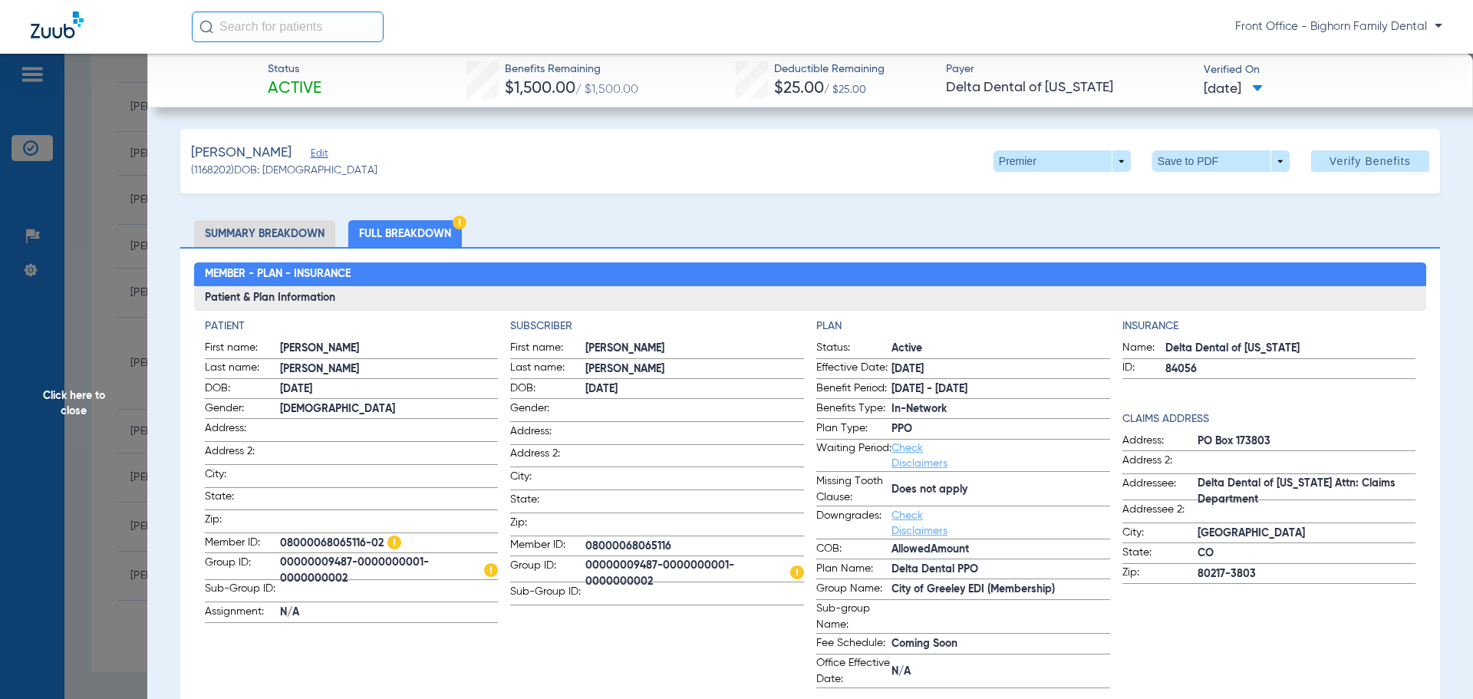
drag, startPoint x: 91, startPoint y: 435, endPoint x: 99, endPoint y: 437, distance: 8.0
click at [91, 434] on span "Click here to close" at bounding box center [73, 403] width 147 height 699
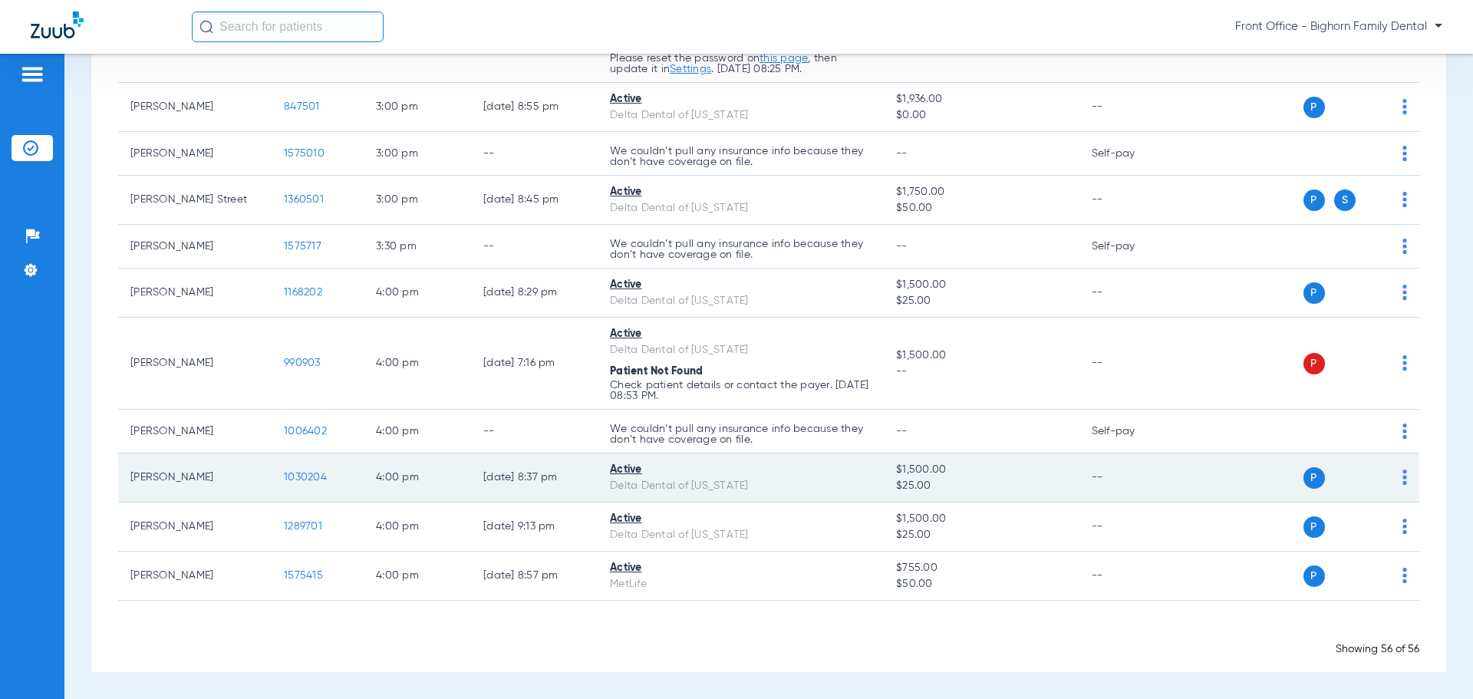
click at [295, 469] on td "1030204" at bounding box center [318, 477] width 92 height 49
click at [299, 476] on span "1030204" at bounding box center [305, 477] width 43 height 11
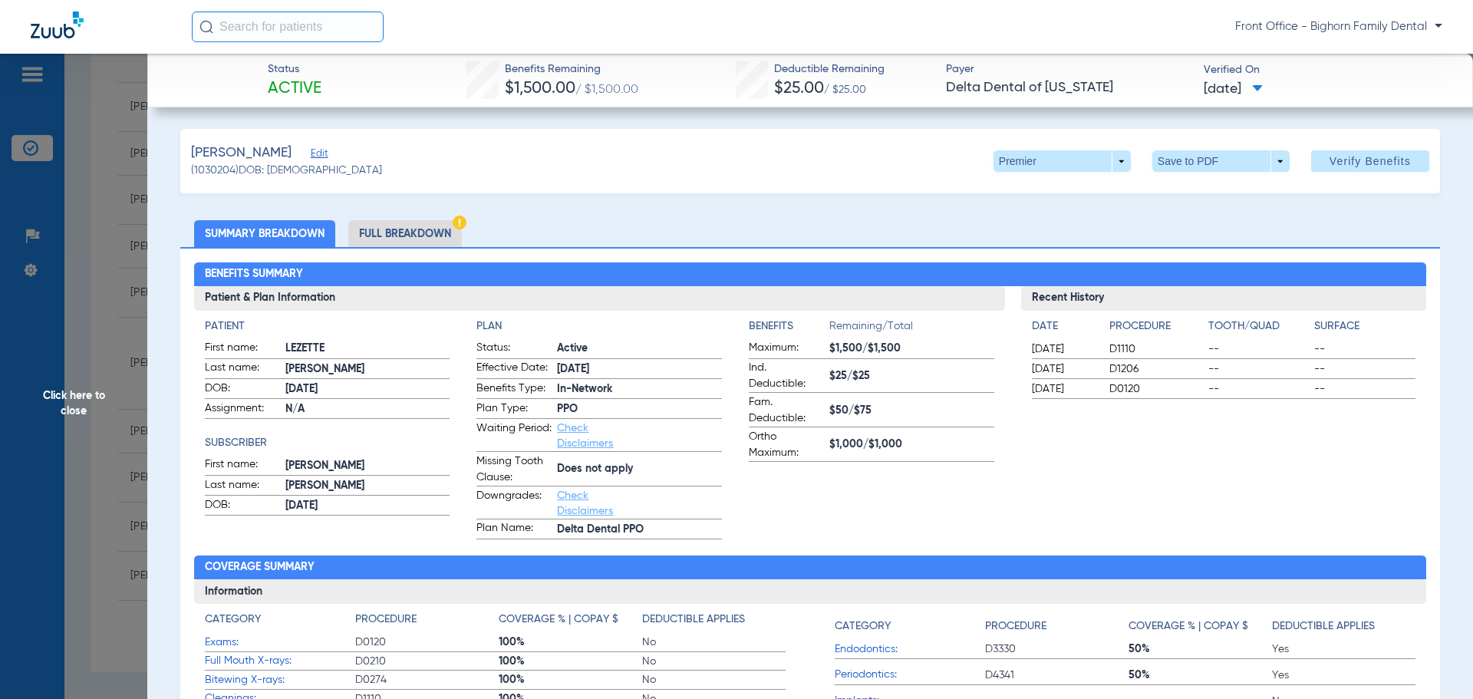
click at [388, 242] on li "Full Breakdown" at bounding box center [405, 233] width 114 height 27
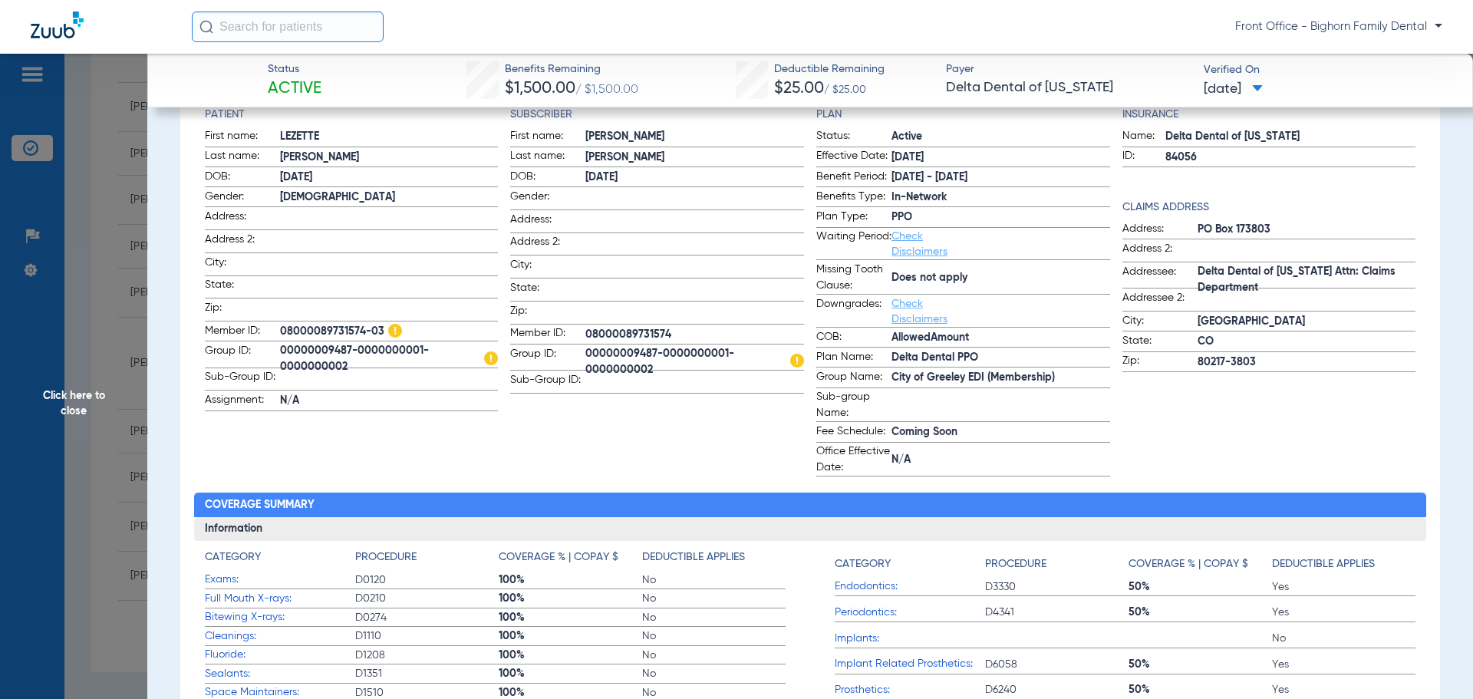
scroll to position [384, 0]
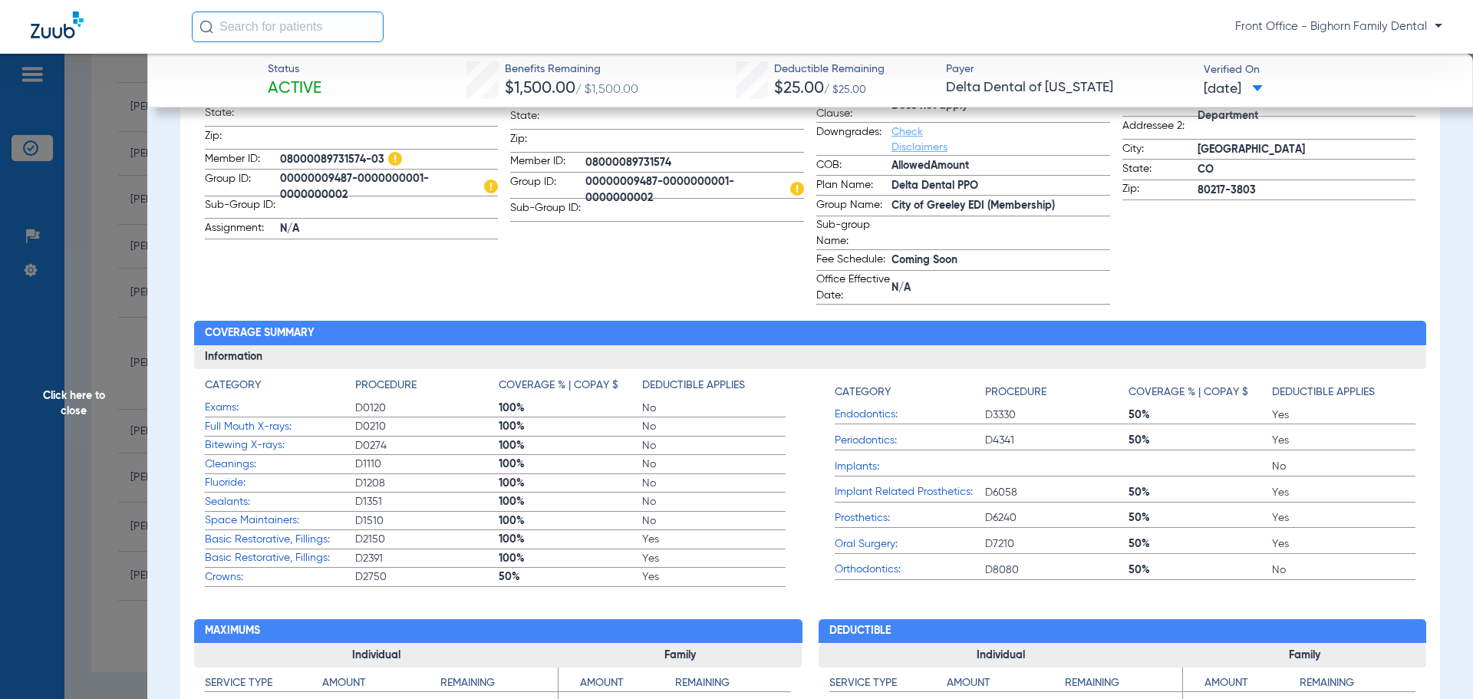
click at [74, 422] on span "Click here to close" at bounding box center [73, 403] width 147 height 699
